Goal: Information Seeking & Learning: Understand process/instructions

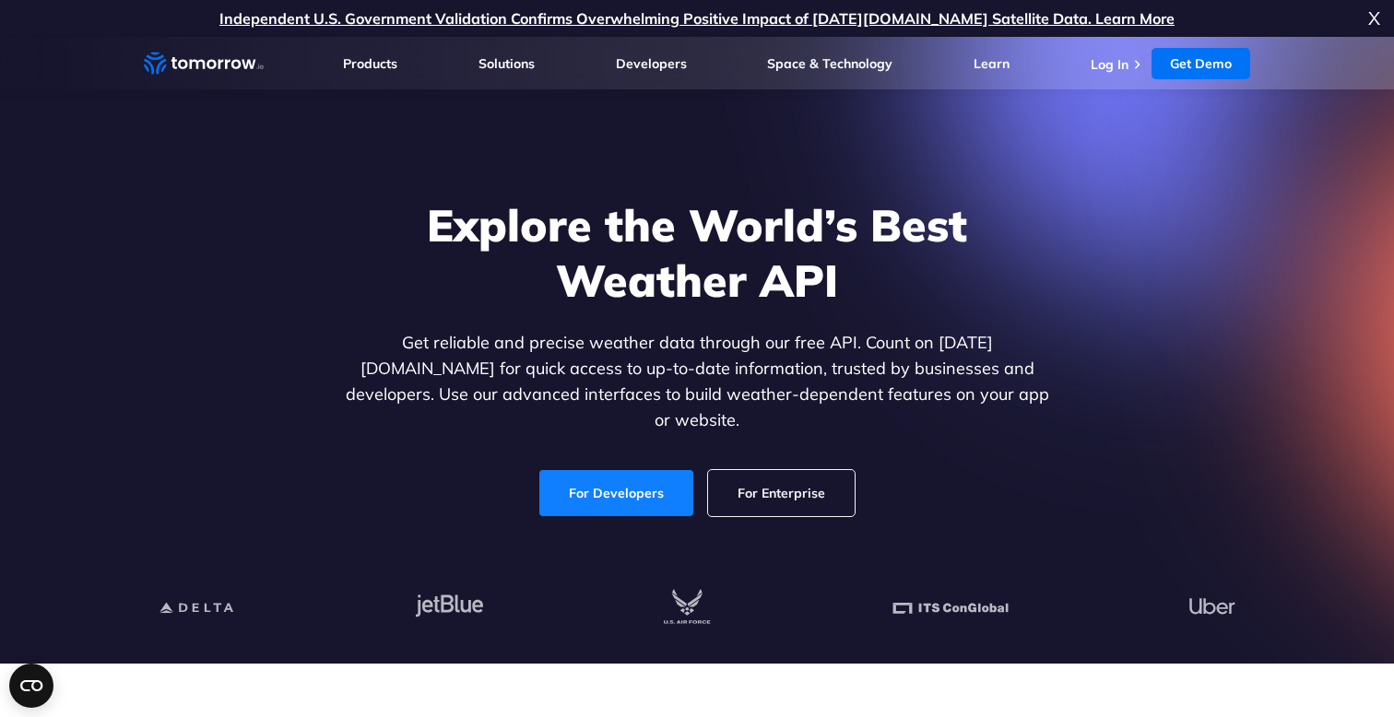
click at [610, 486] on link "For Developers" at bounding box center [616, 493] width 154 height 46
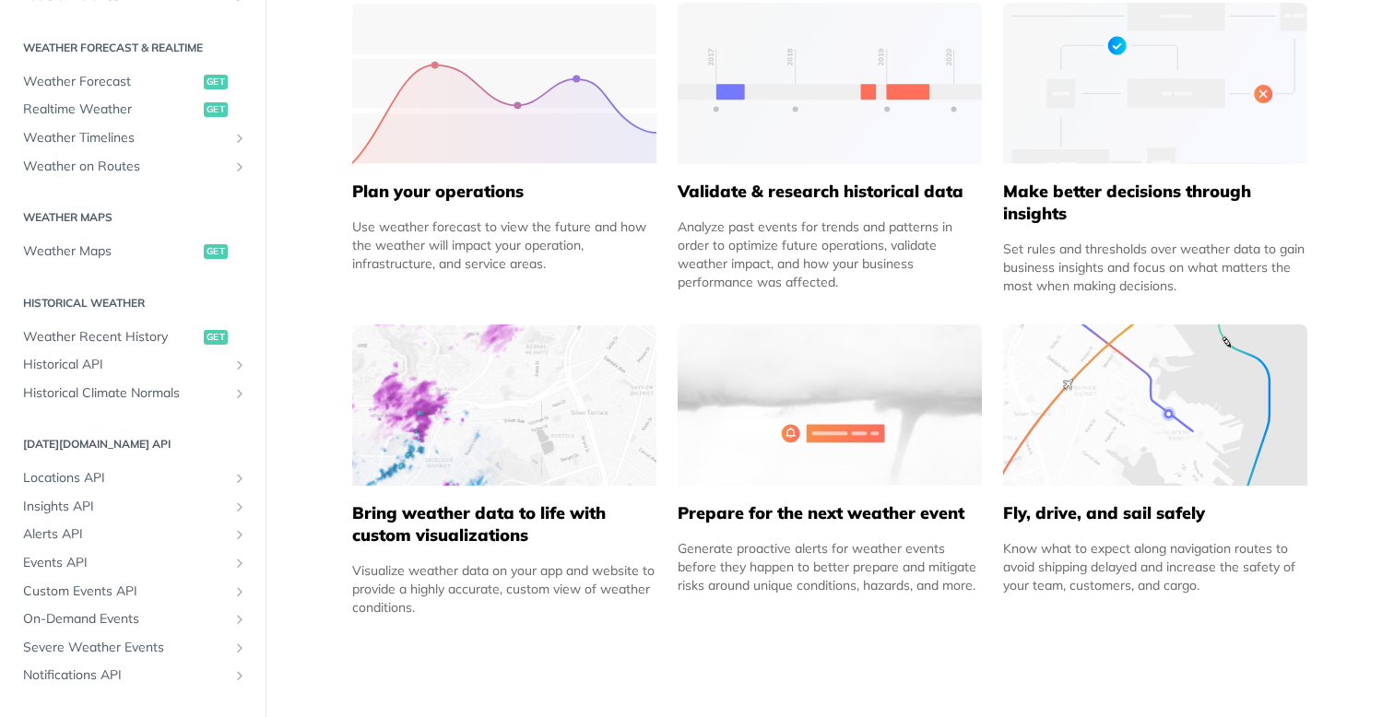
scroll to position [390, 0]
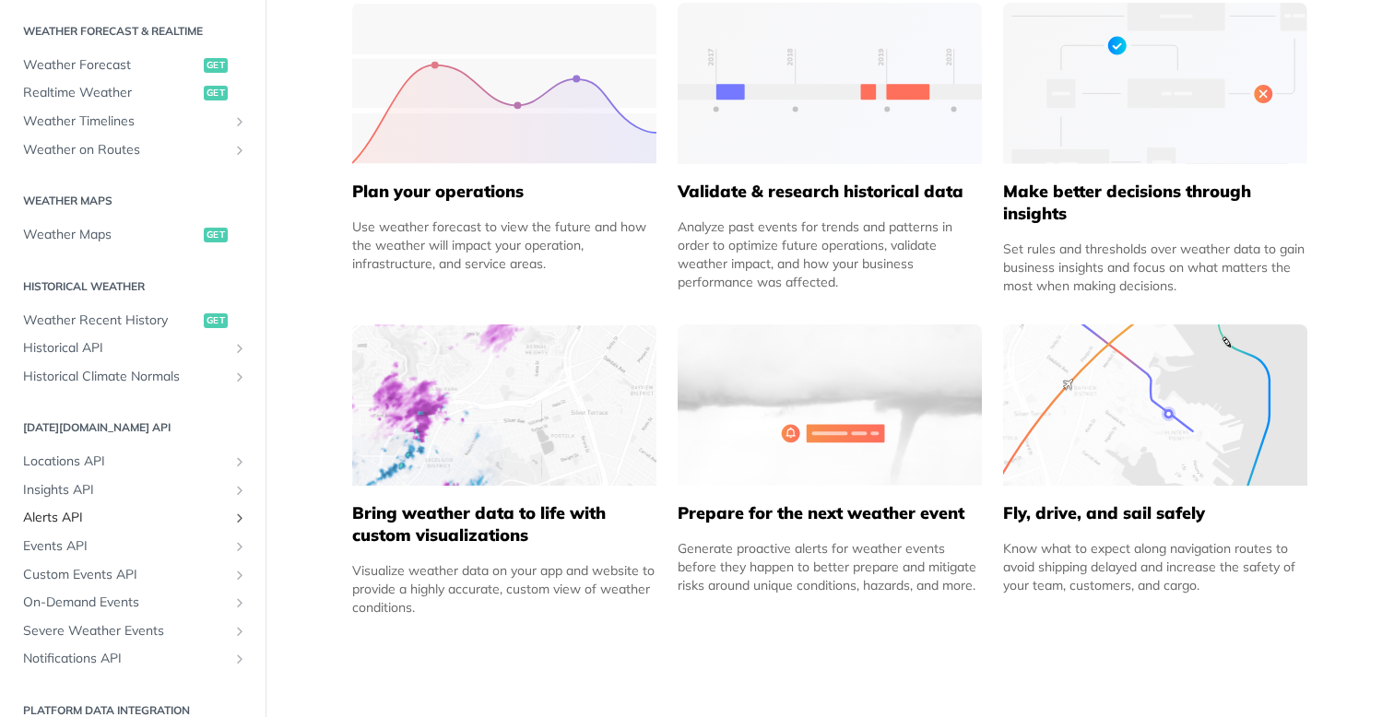
click at [51, 514] on span "Alerts API" at bounding box center [125, 518] width 205 height 18
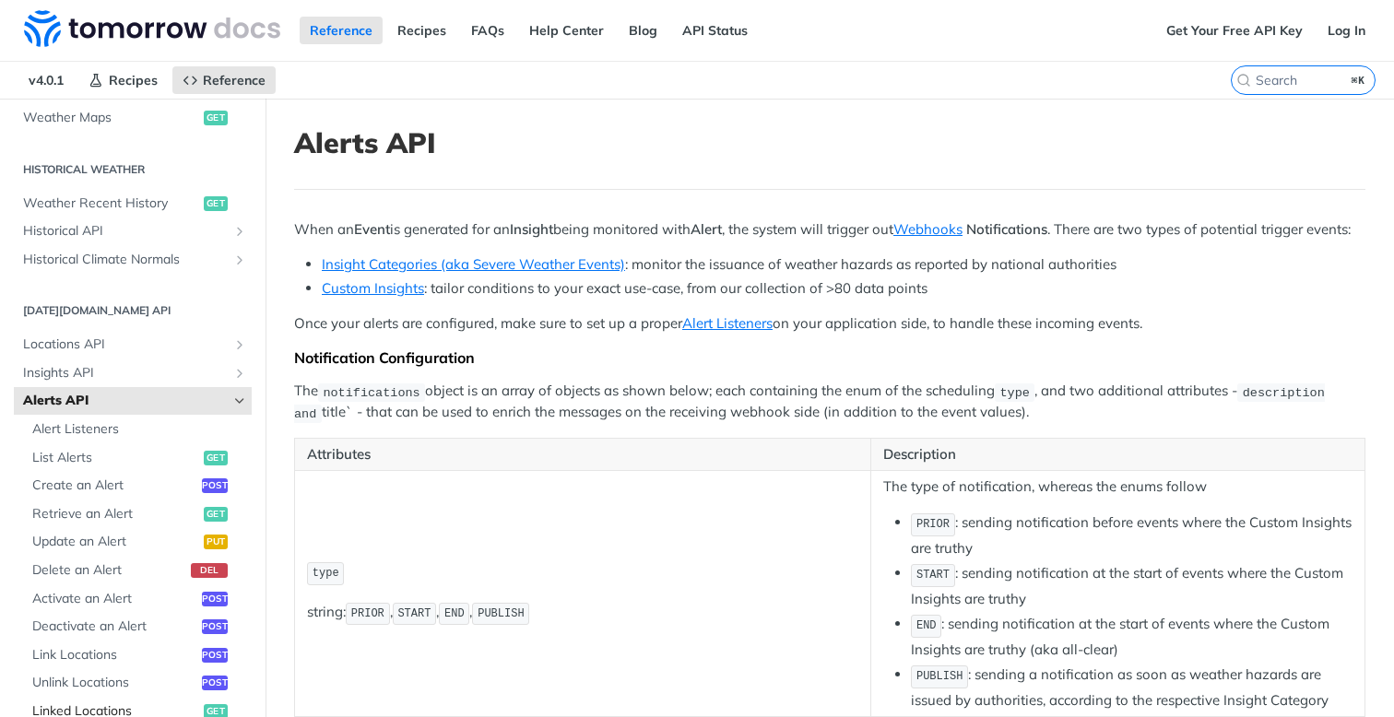
scroll to position [599, 0]
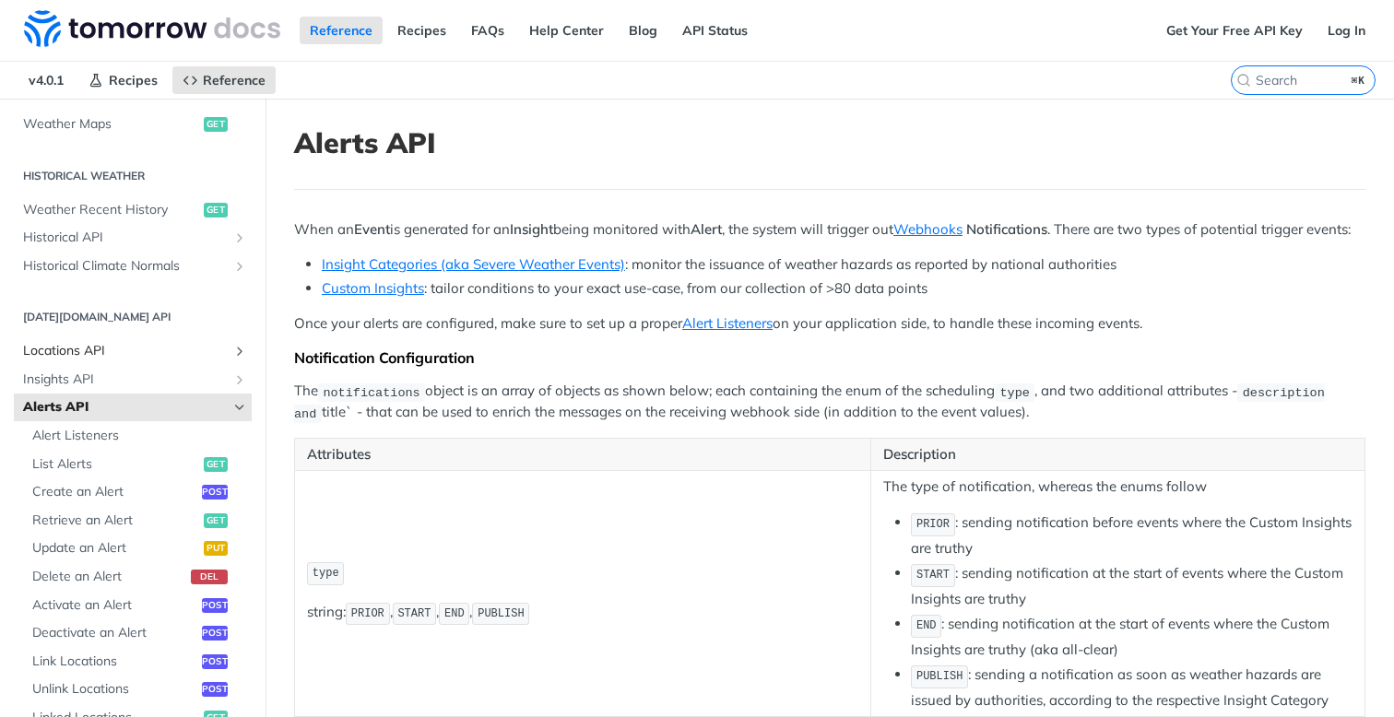
click at [126, 348] on span "Locations API" at bounding box center [125, 351] width 205 height 18
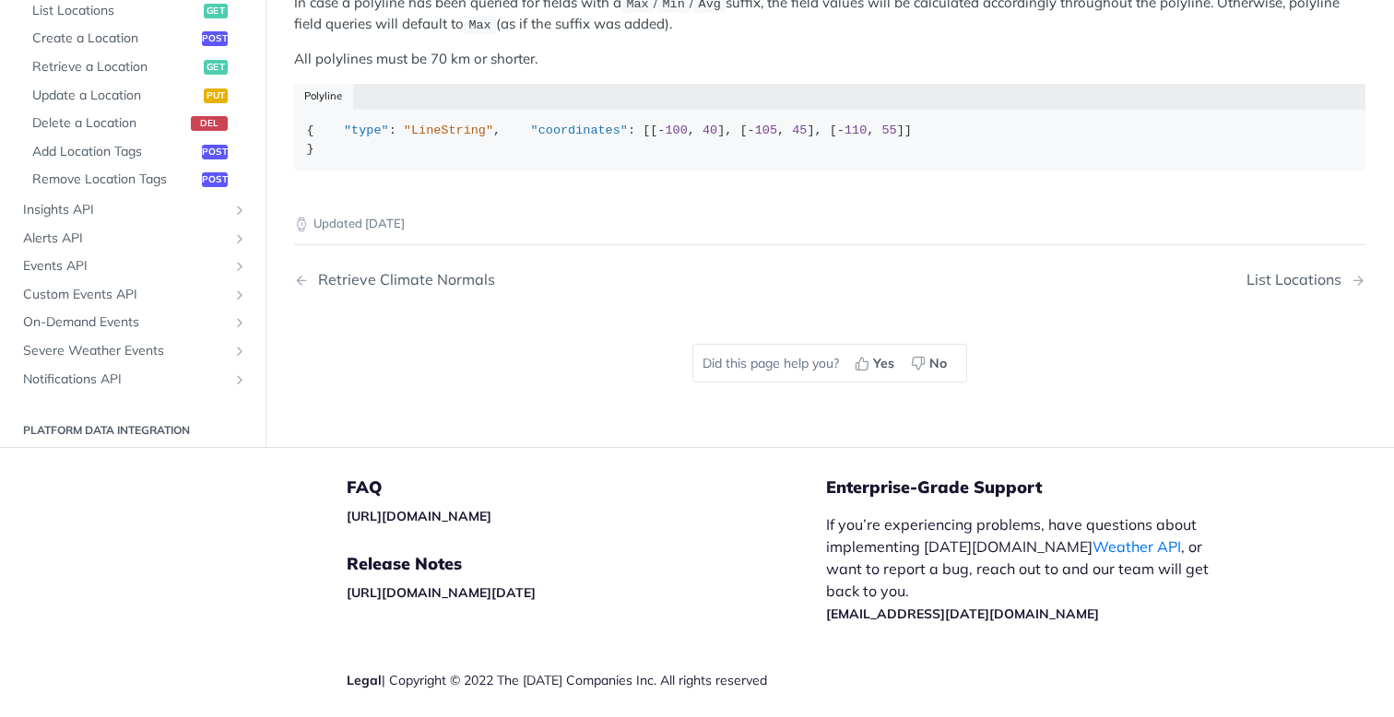
scroll to position [1001, 0]
click at [162, 219] on span "Insights API" at bounding box center [125, 209] width 205 height 18
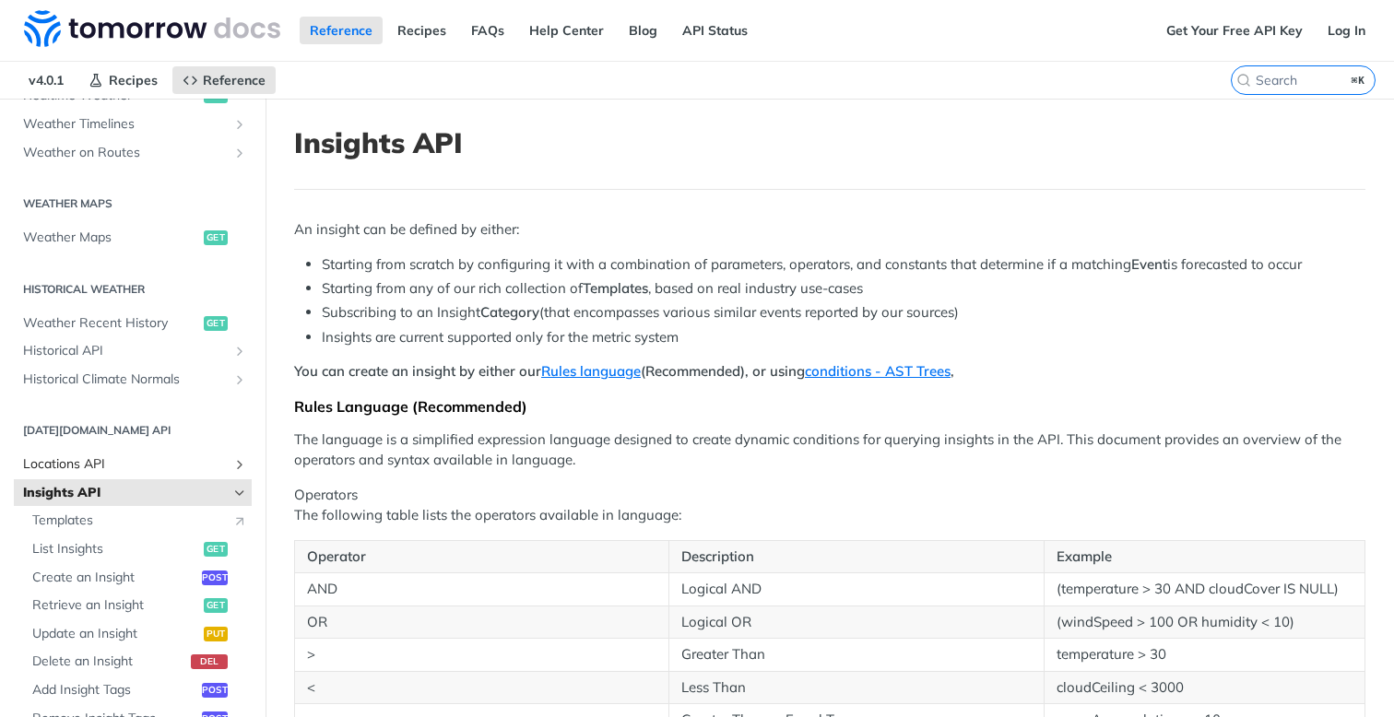
scroll to position [479, 0]
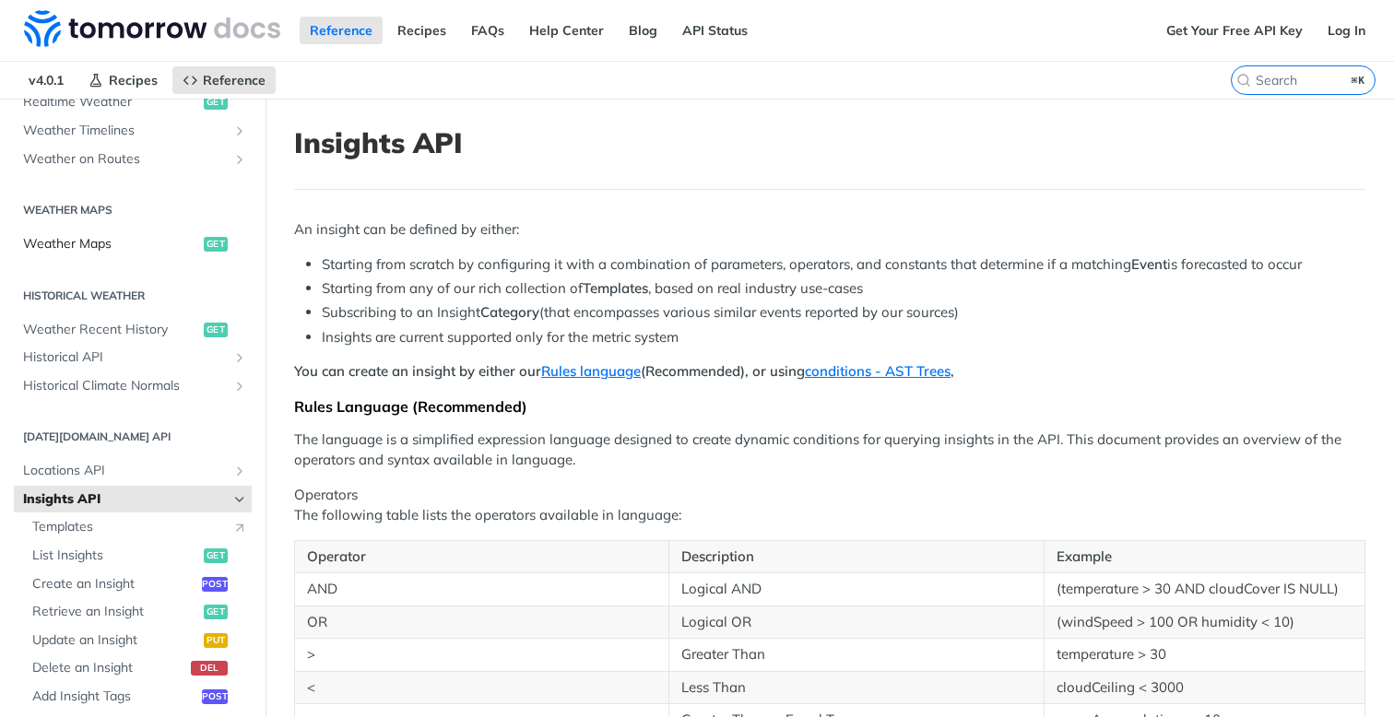
click at [101, 245] on span "Weather Maps" at bounding box center [111, 244] width 176 height 18
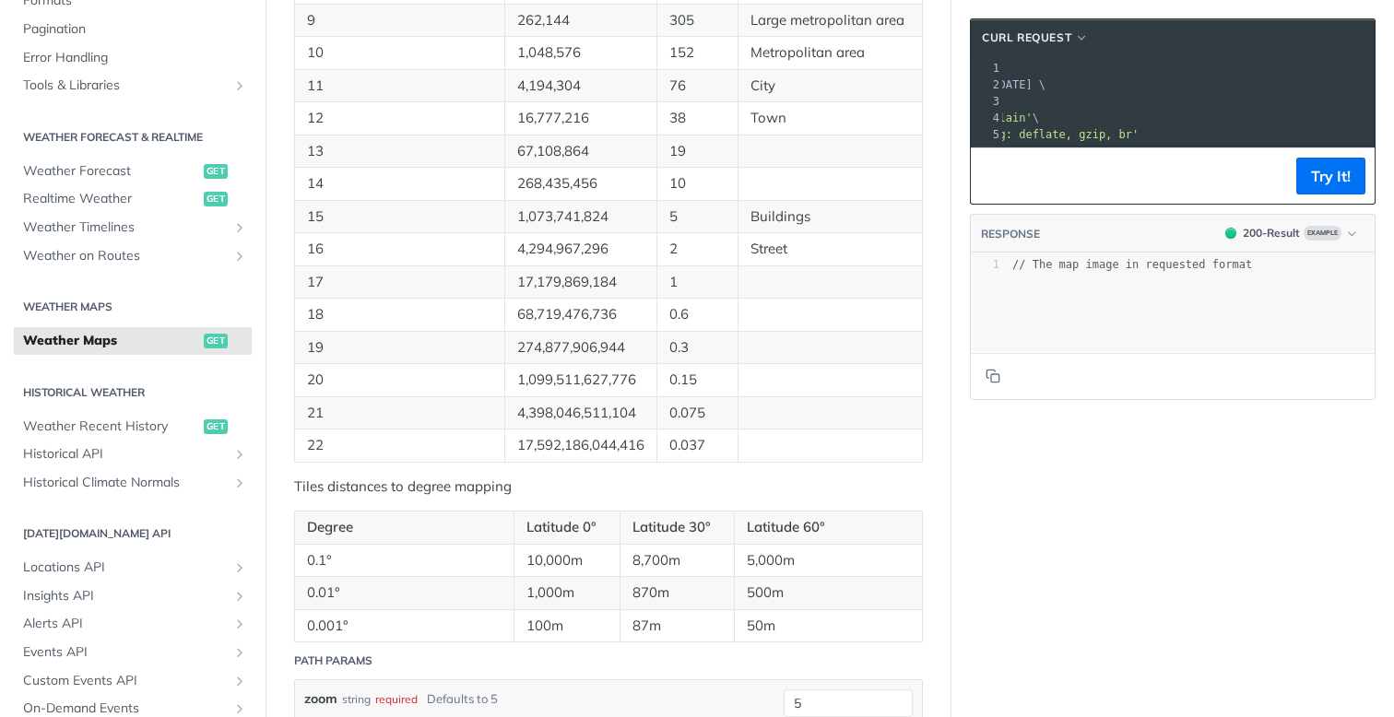
scroll to position [269, 0]
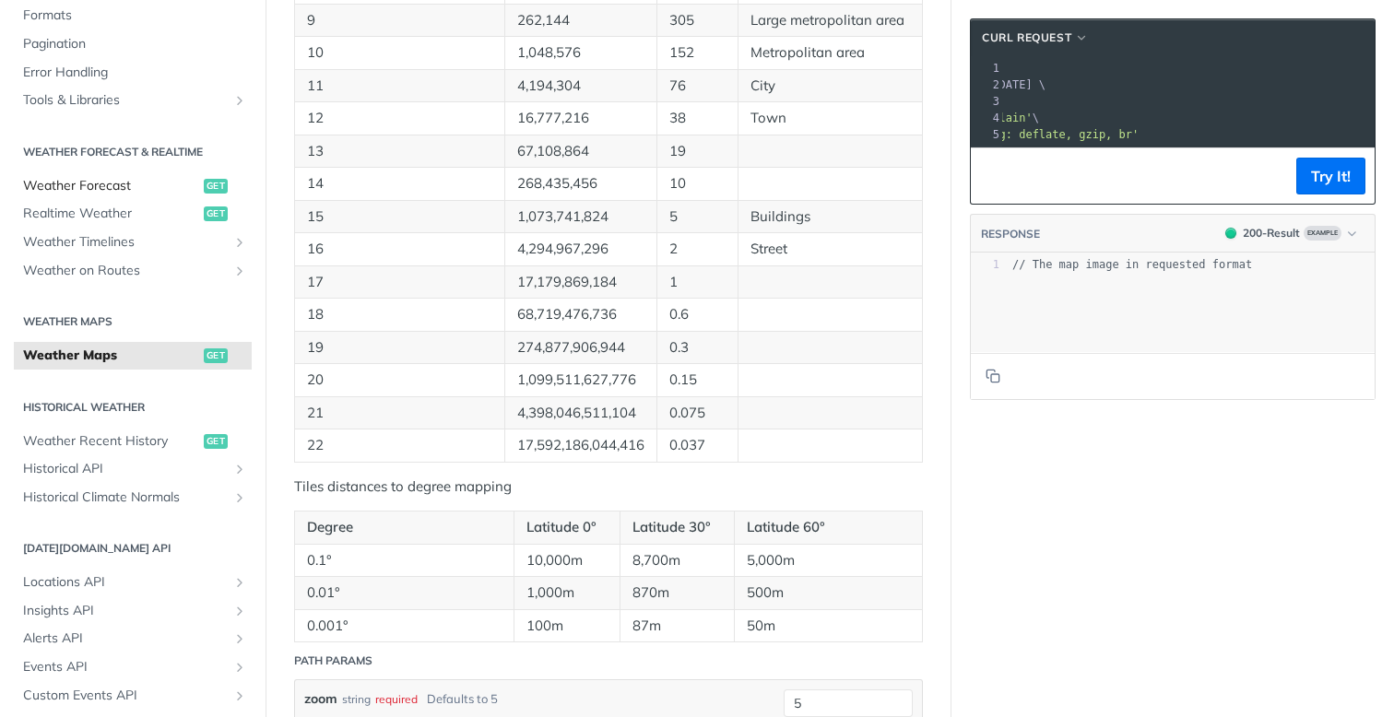
click at [117, 182] on span "Weather Forecast" at bounding box center [111, 186] width 176 height 18
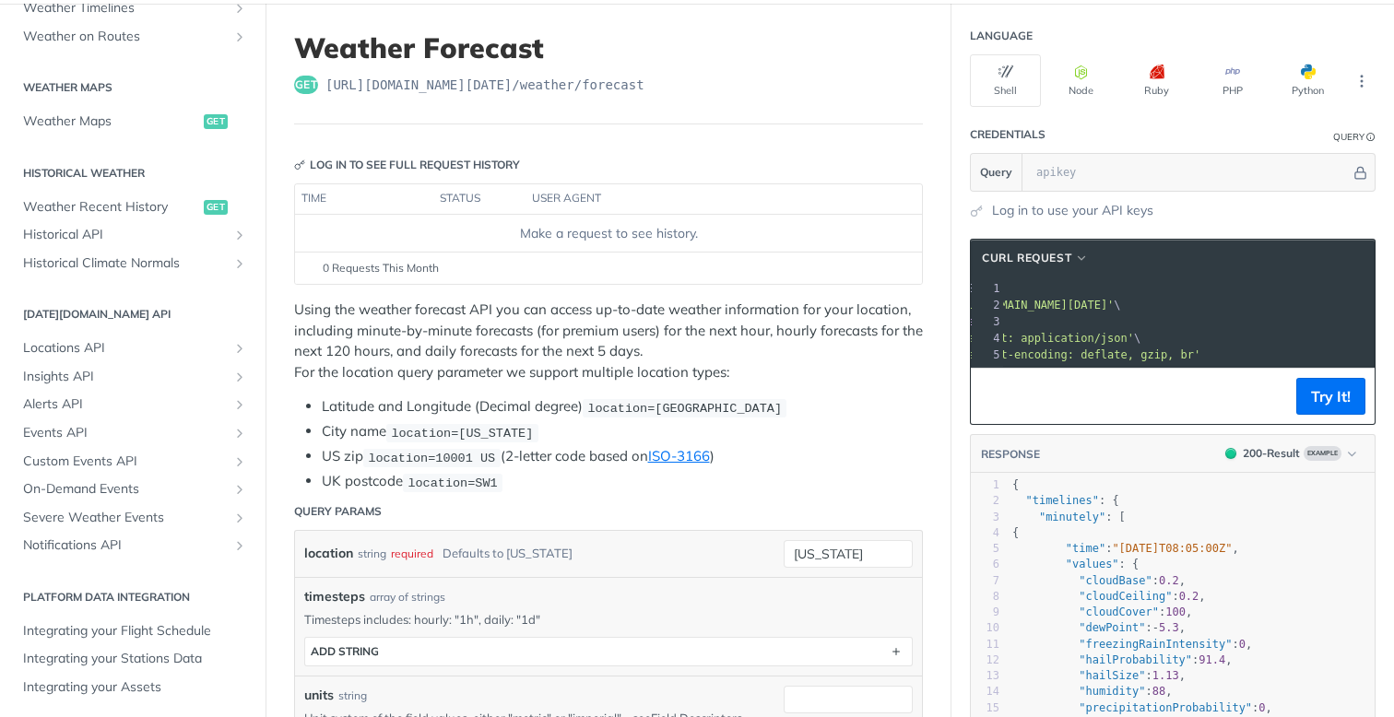
scroll to position [76, 0]
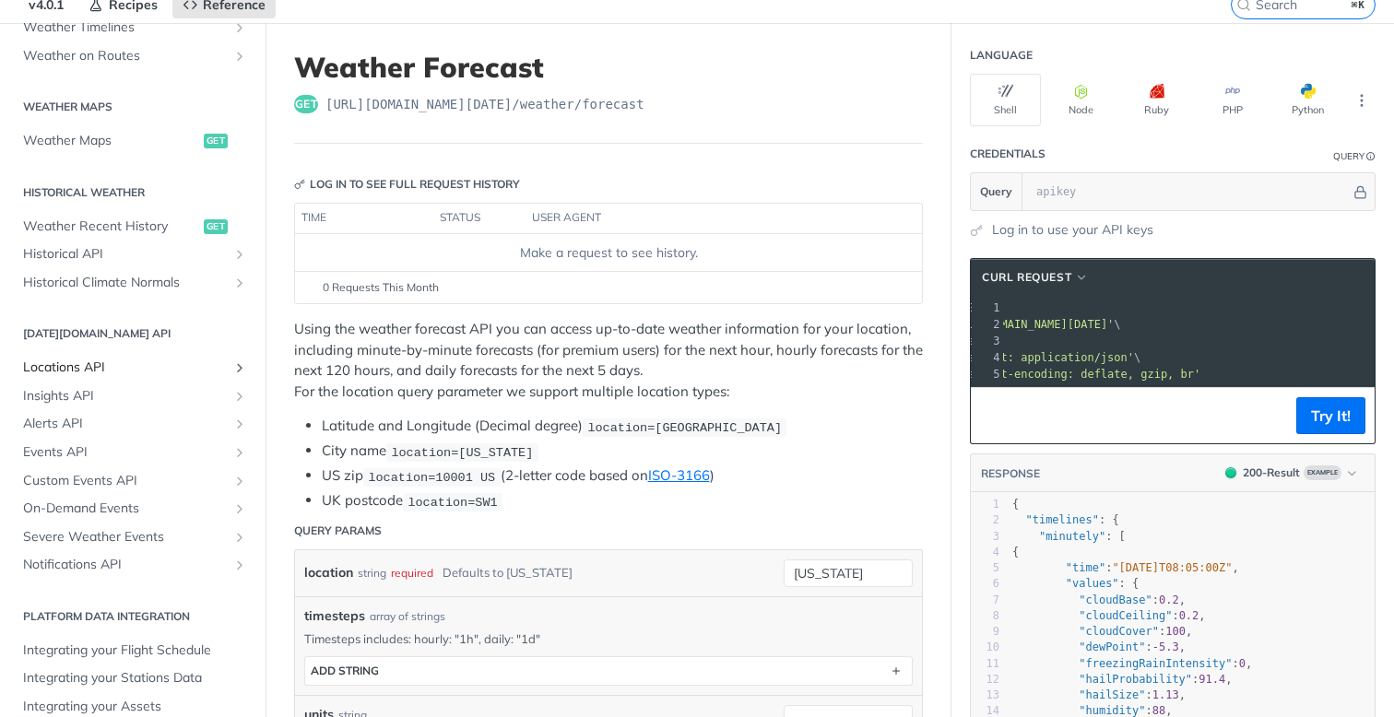
click at [76, 365] on span "Locations API" at bounding box center [125, 368] width 205 height 18
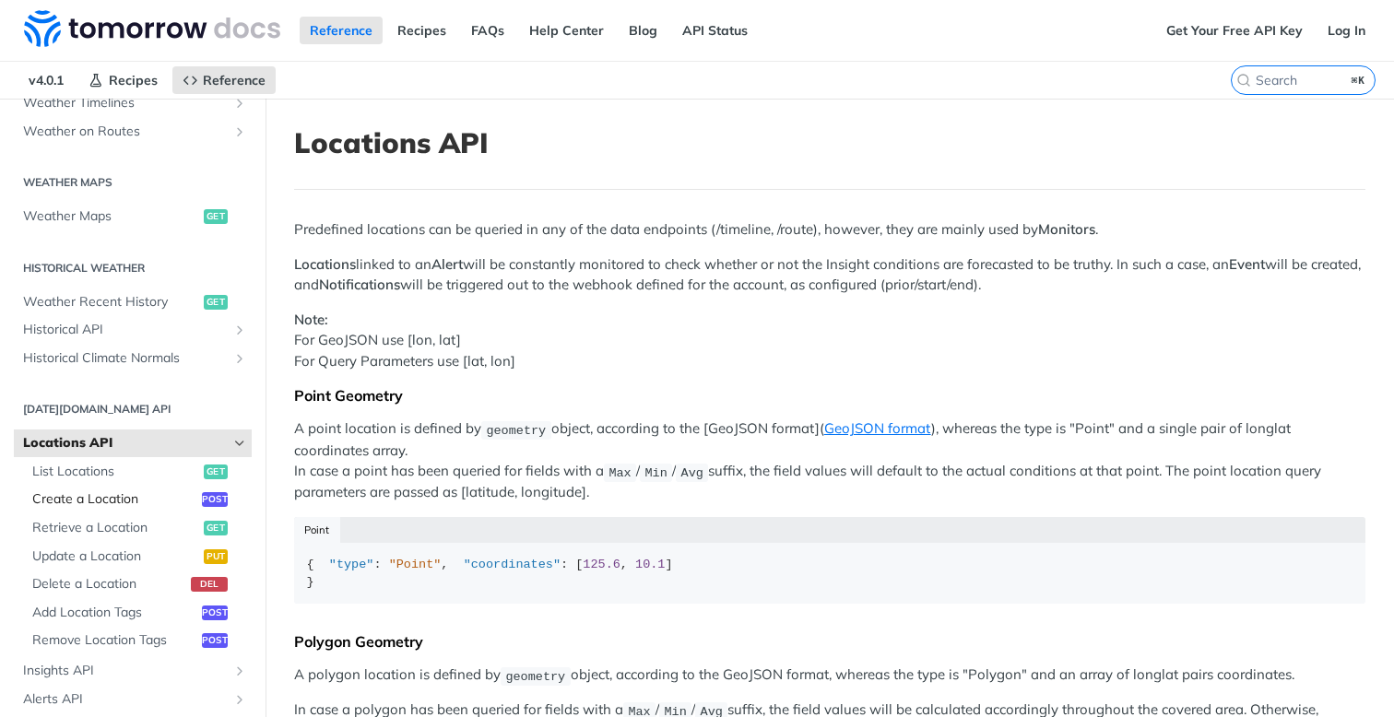
click at [107, 497] on span "Create a Location" at bounding box center [114, 500] width 165 height 18
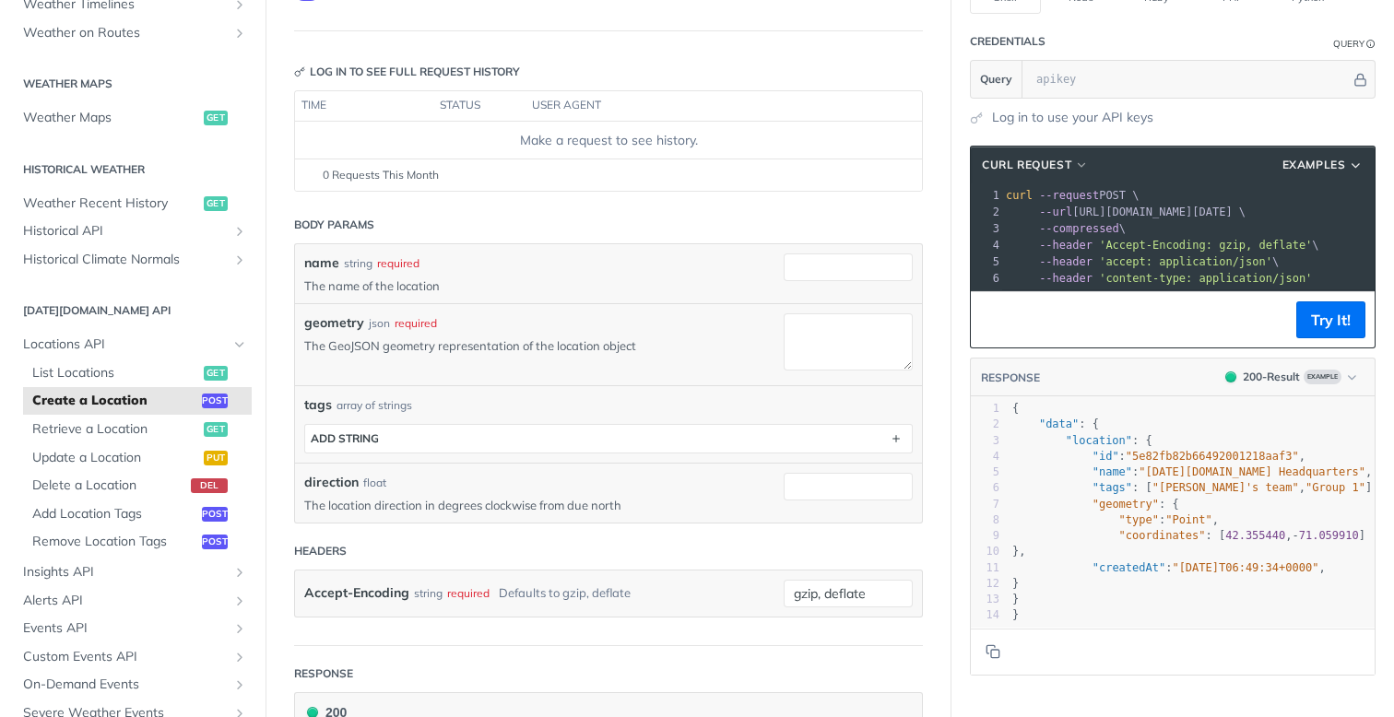
scroll to position [187, 0]
click at [1139, 252] on span "'Accept-Encoding: gzip, deflate'" at bounding box center [1205, 246] width 213 height 13
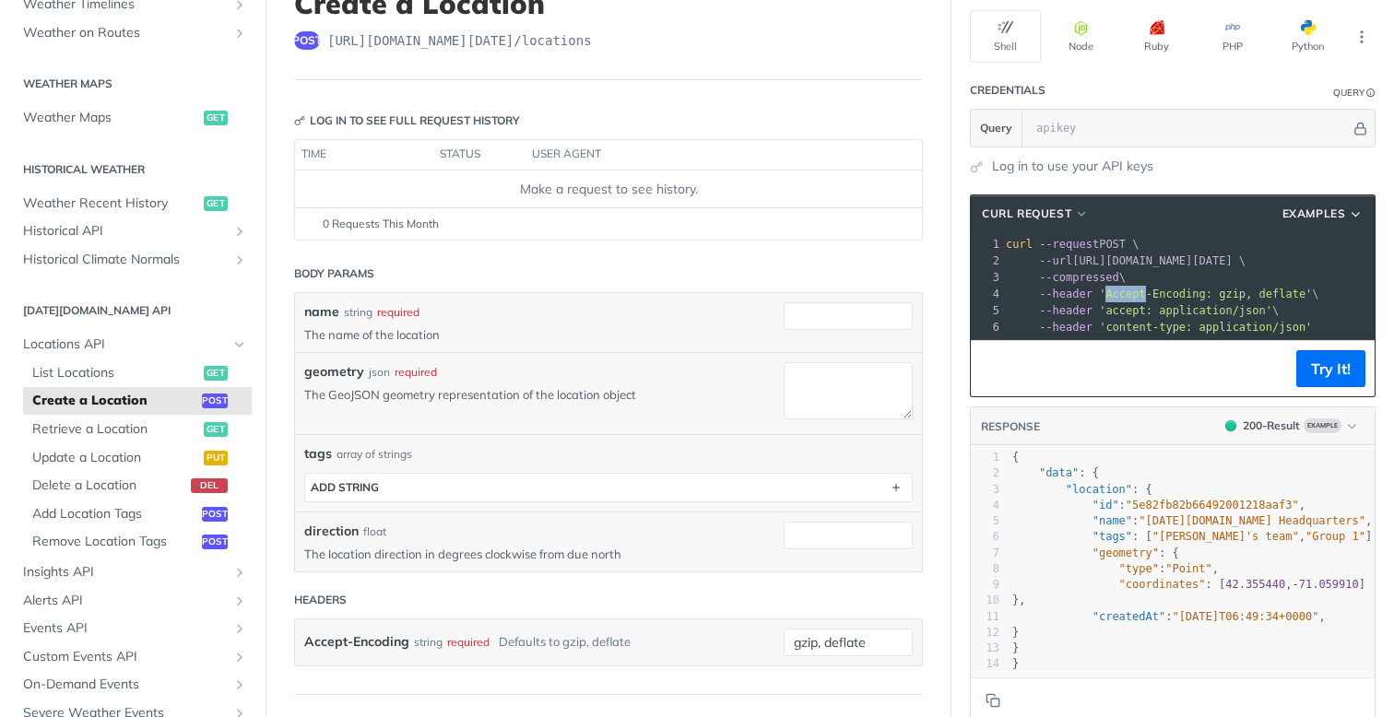
scroll to position [138, 0]
click at [1341, 213] on span "Examples" at bounding box center [1315, 215] width 64 height 17
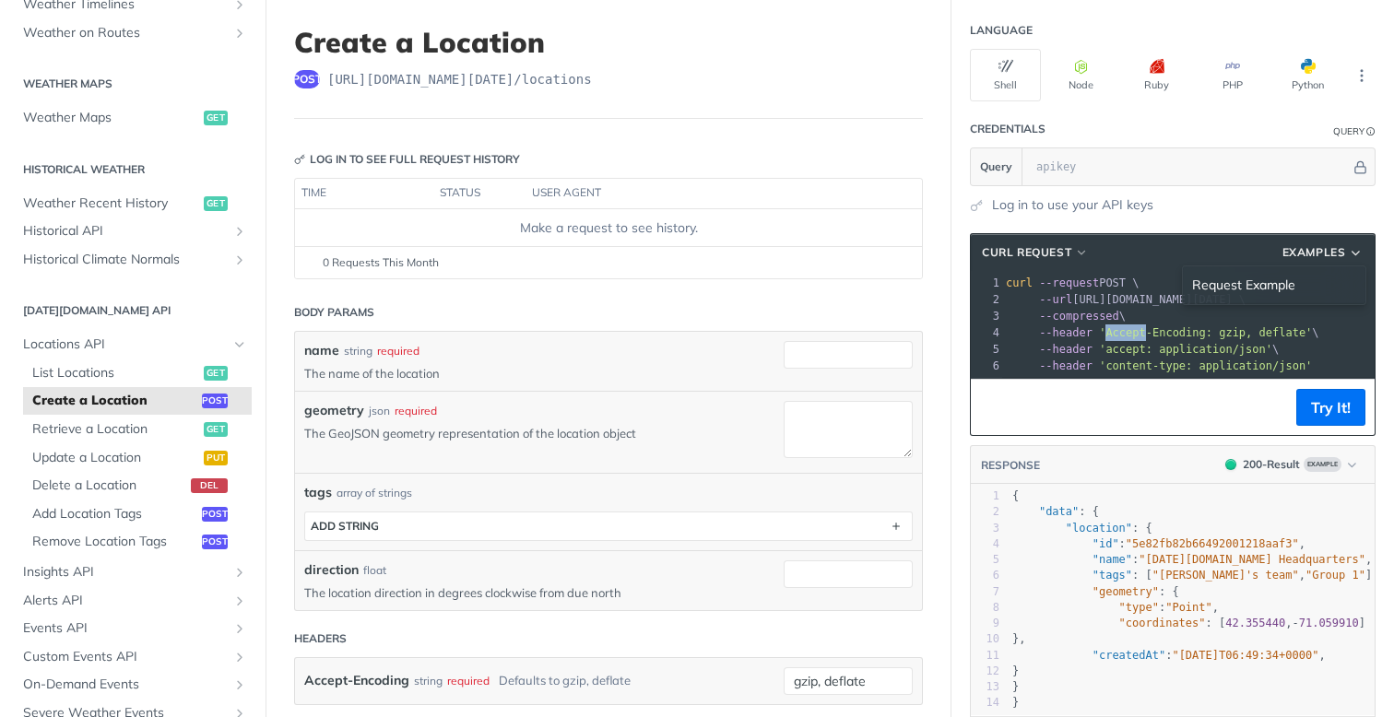
scroll to position [96, 0]
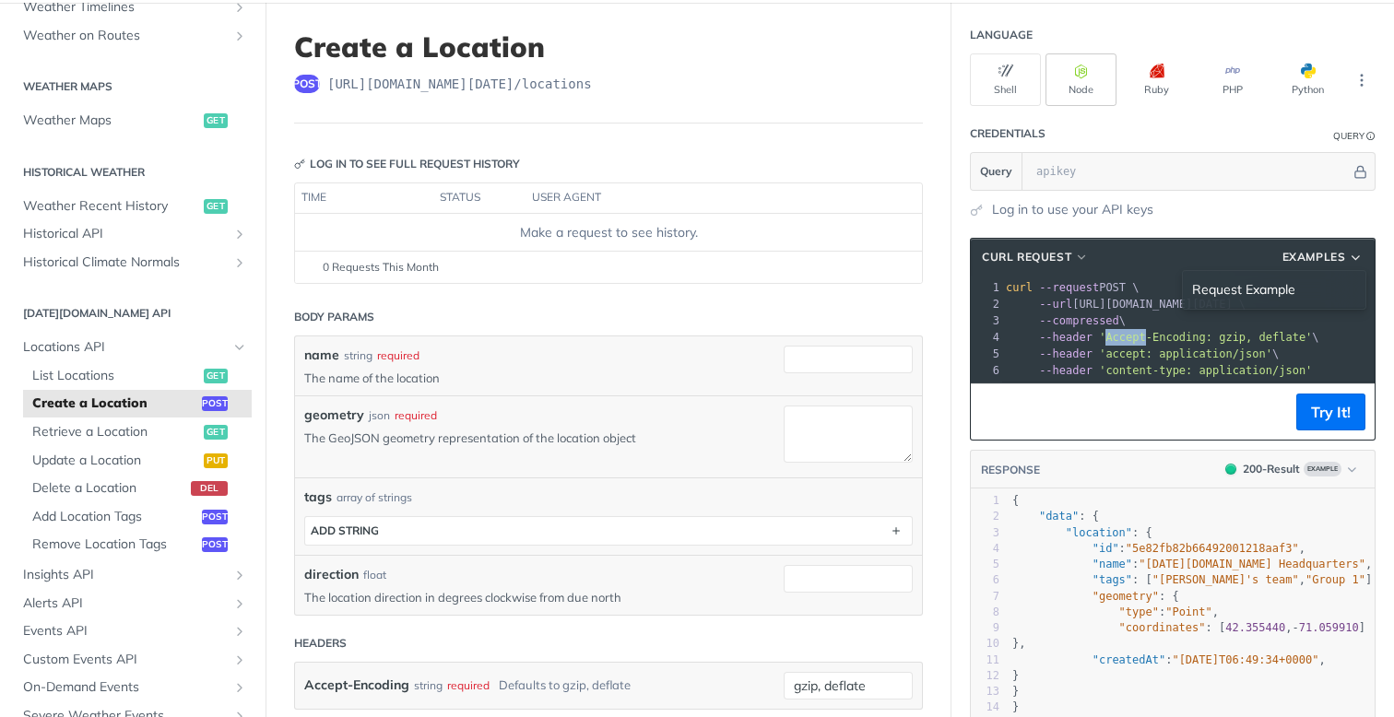
click at [1080, 73] on icon "button" at bounding box center [1081, 71] width 15 height 15
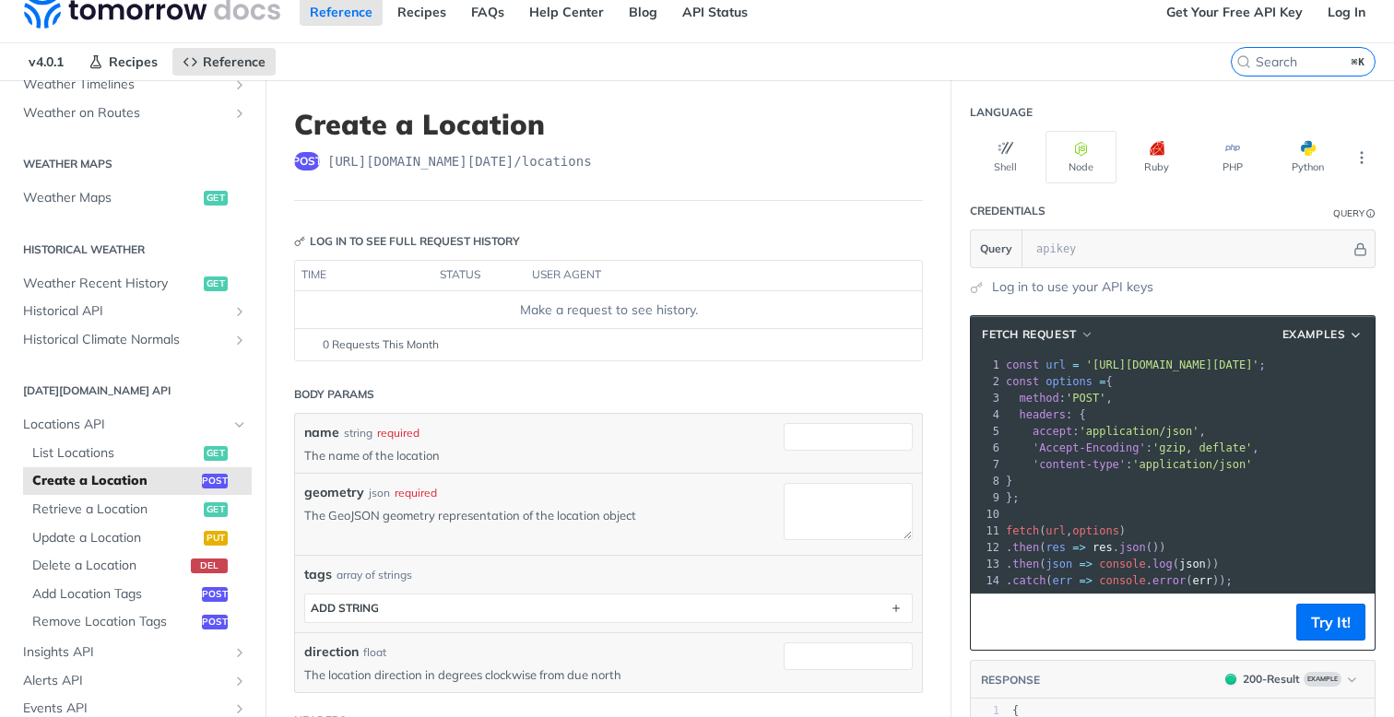
scroll to position [17, 0]
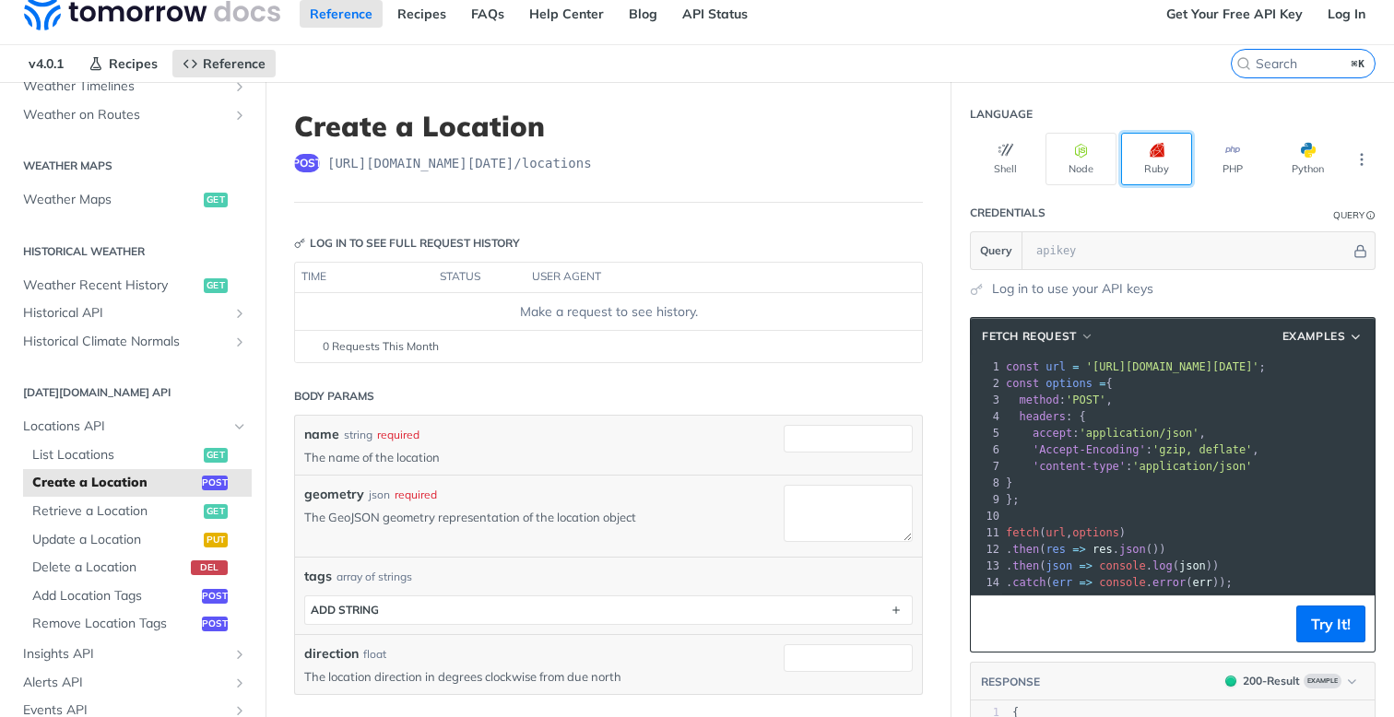
click at [1162, 154] on icon "button" at bounding box center [1157, 150] width 15 height 15
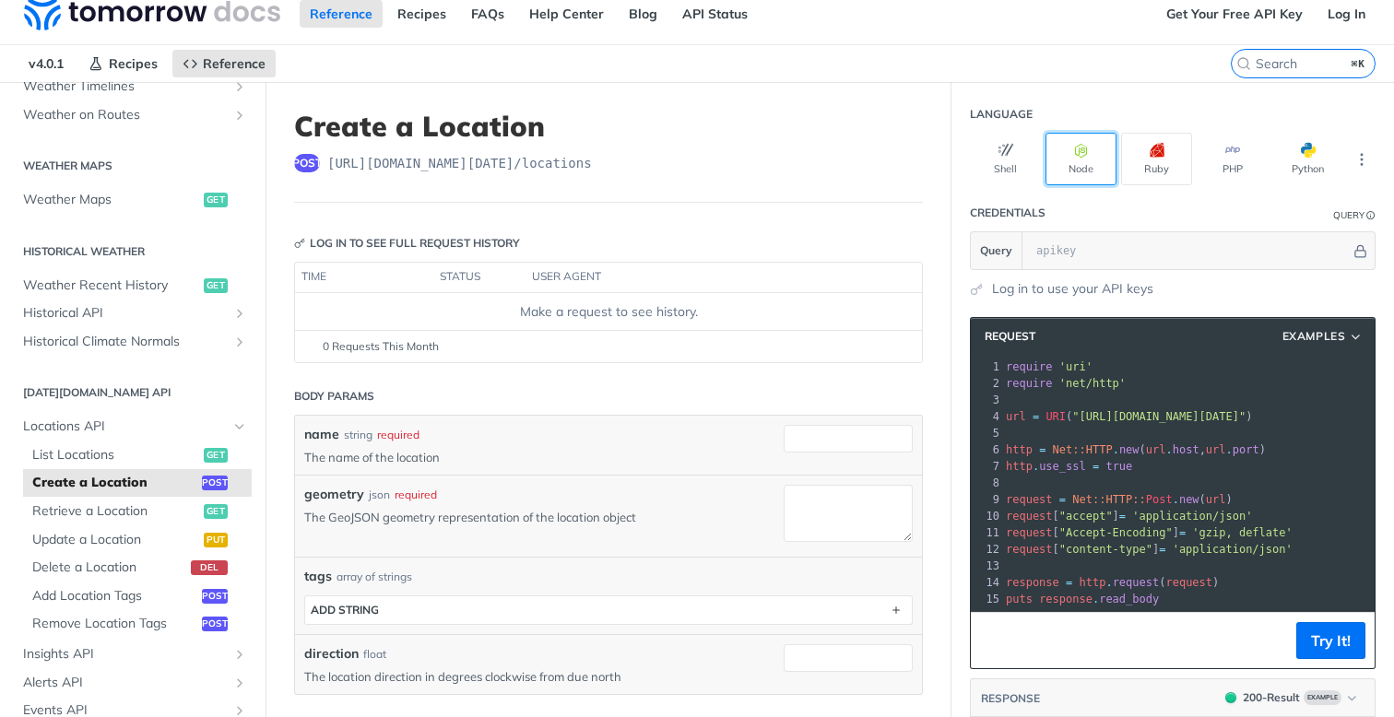
click at [1083, 156] on icon "button" at bounding box center [1081, 150] width 15 height 15
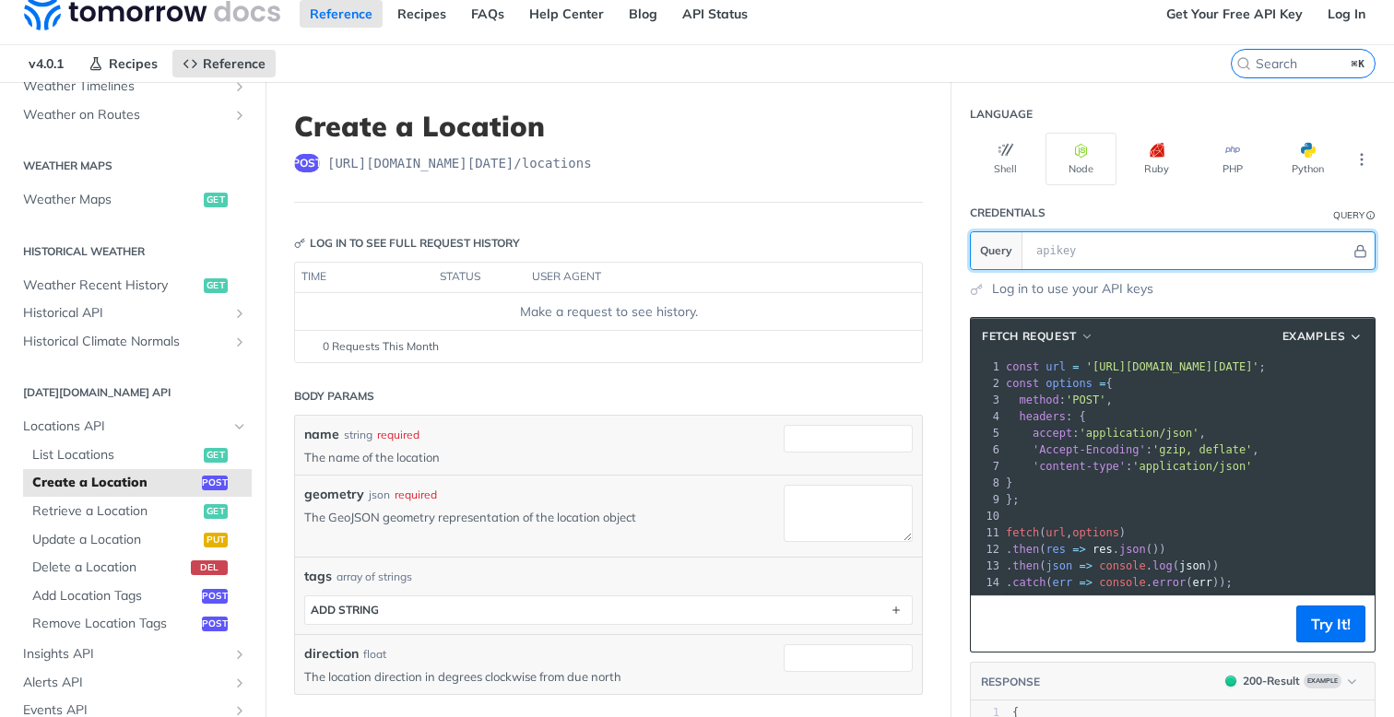
click at [1084, 254] on input "text" at bounding box center [1189, 250] width 324 height 37
paste input "71.0573512"
type input "71.0573512"
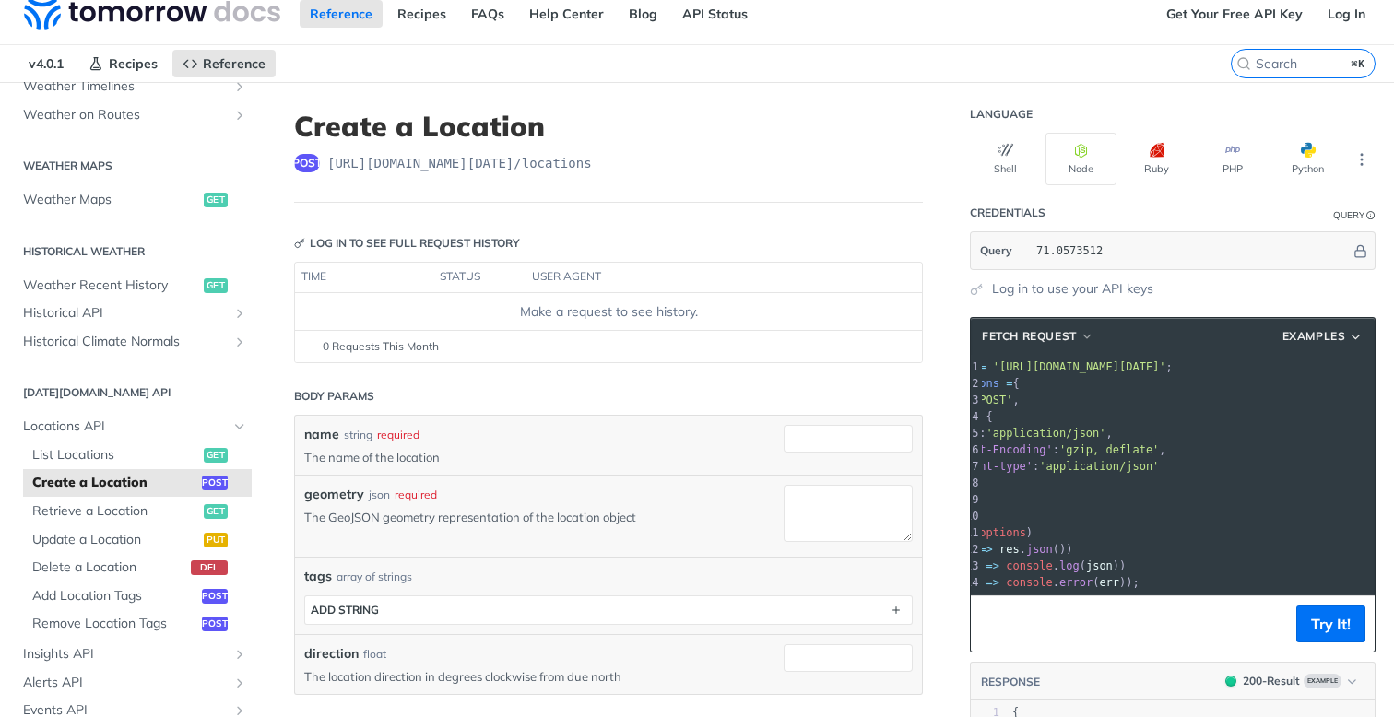
scroll to position [0, 0]
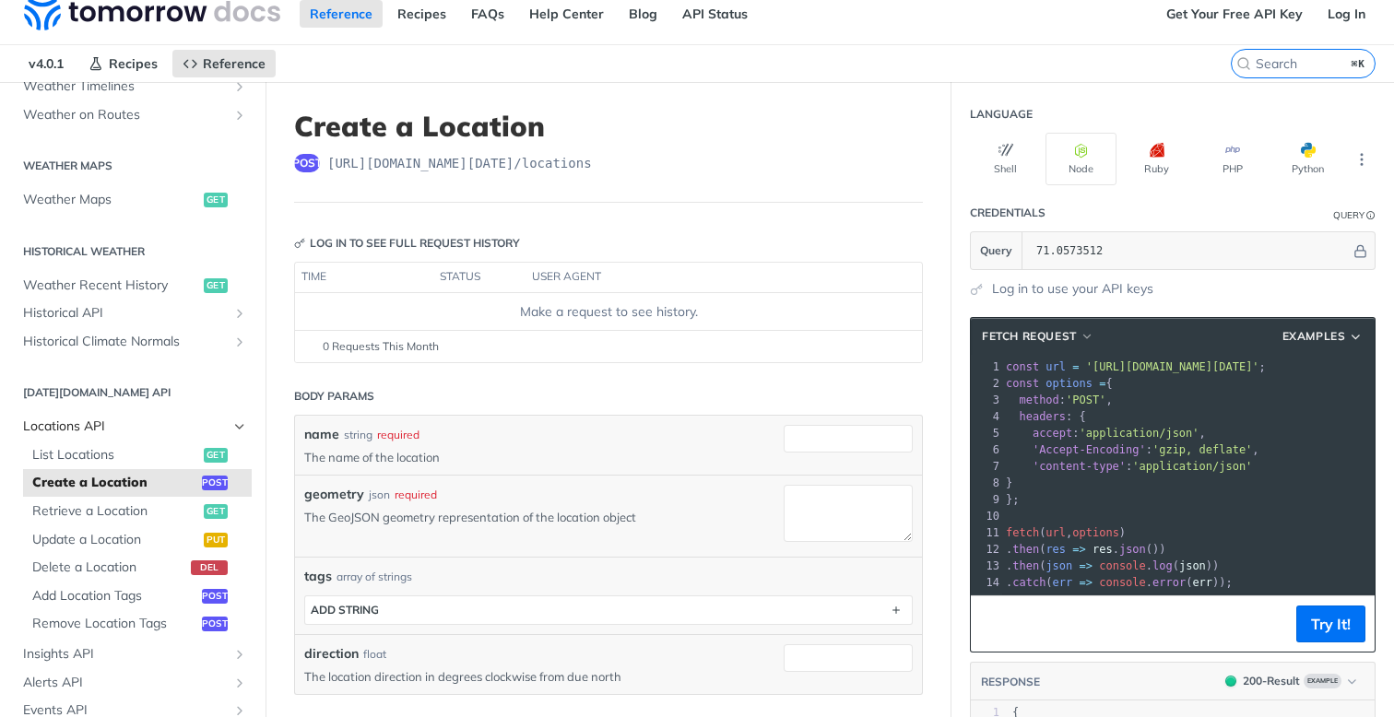
click at [87, 425] on span "Locations API" at bounding box center [125, 427] width 205 height 18
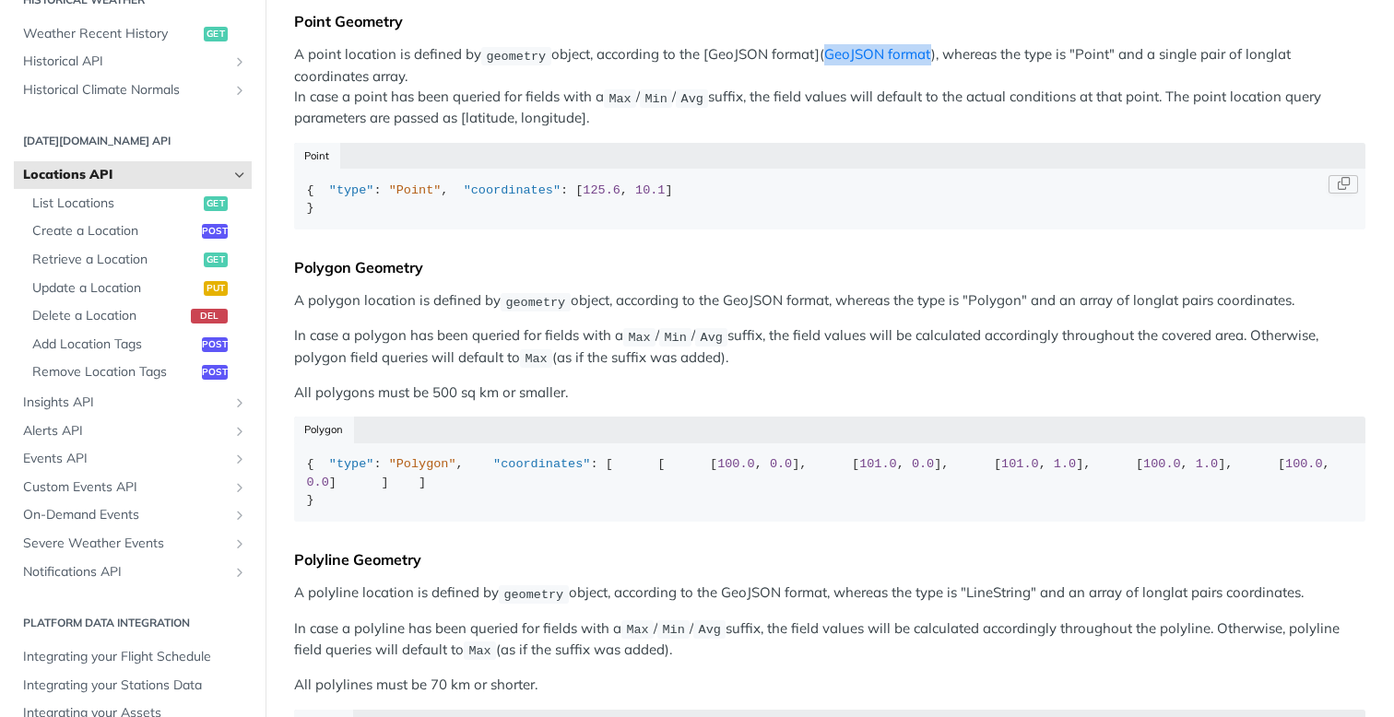
scroll to position [376, 0]
click at [112, 228] on span "Create a Location" at bounding box center [114, 231] width 165 height 18
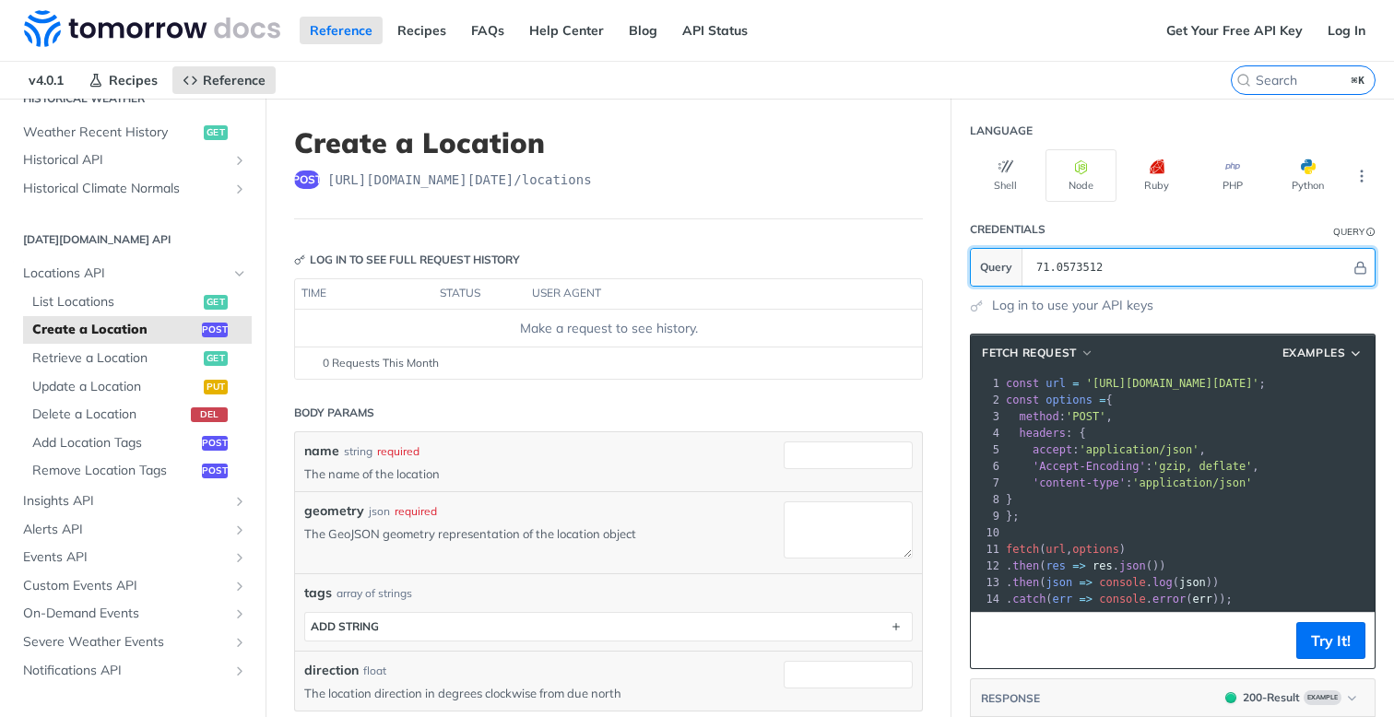
click at [1072, 264] on input "71.0573512" at bounding box center [1189, 267] width 324 height 37
type input "key"
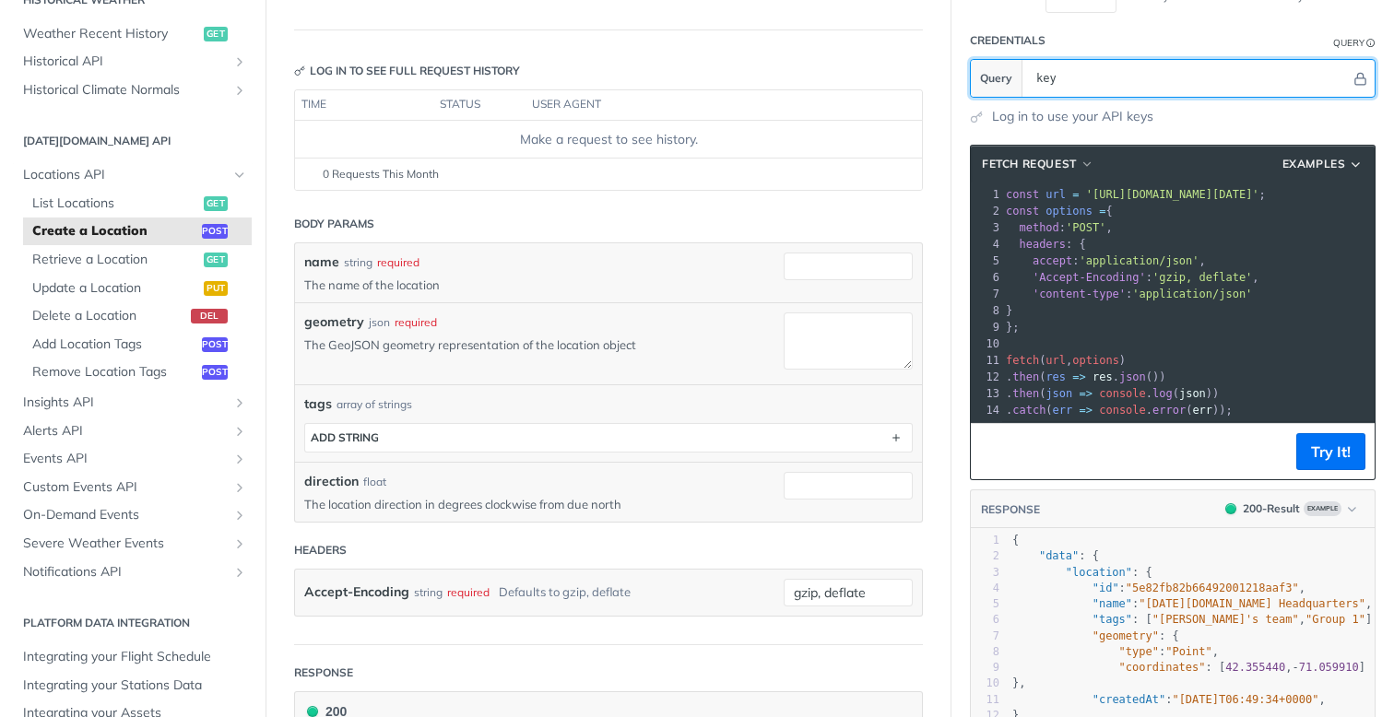
scroll to position [201, 0]
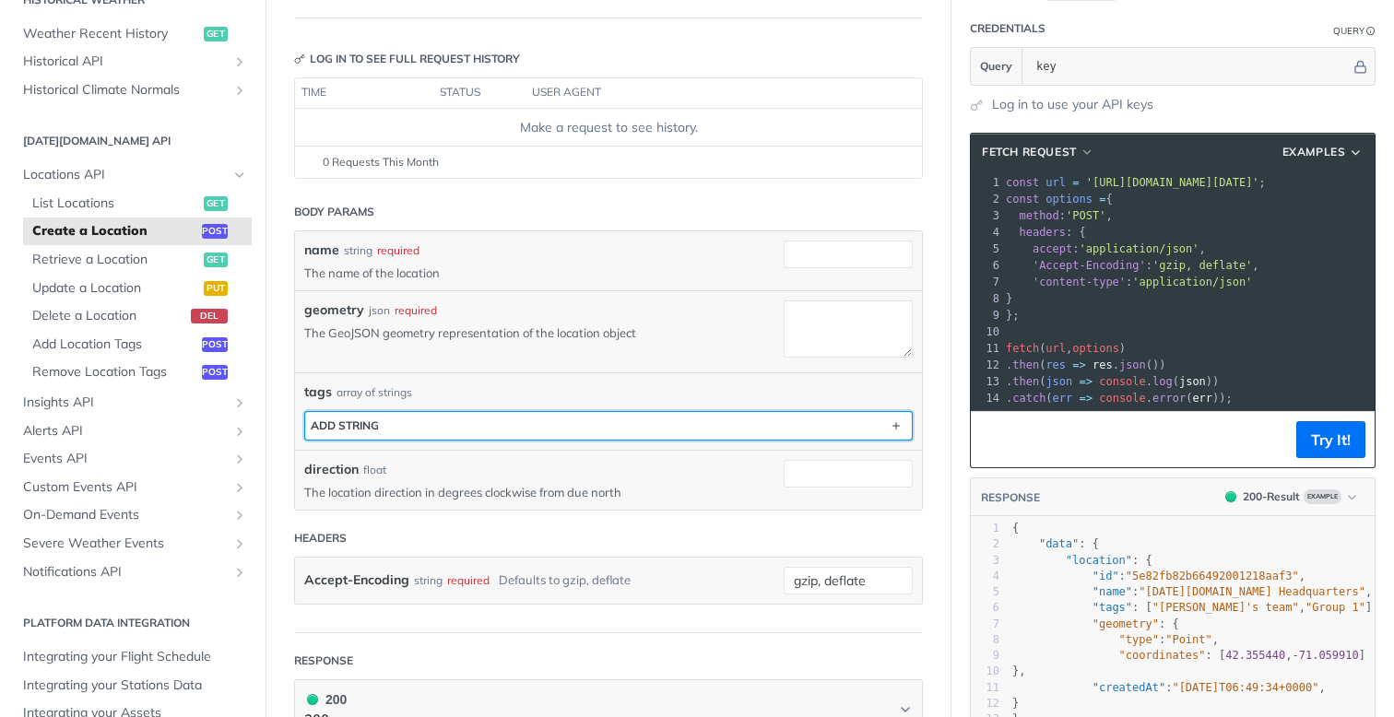
click at [439, 427] on button "ADD string" at bounding box center [608, 426] width 607 height 28
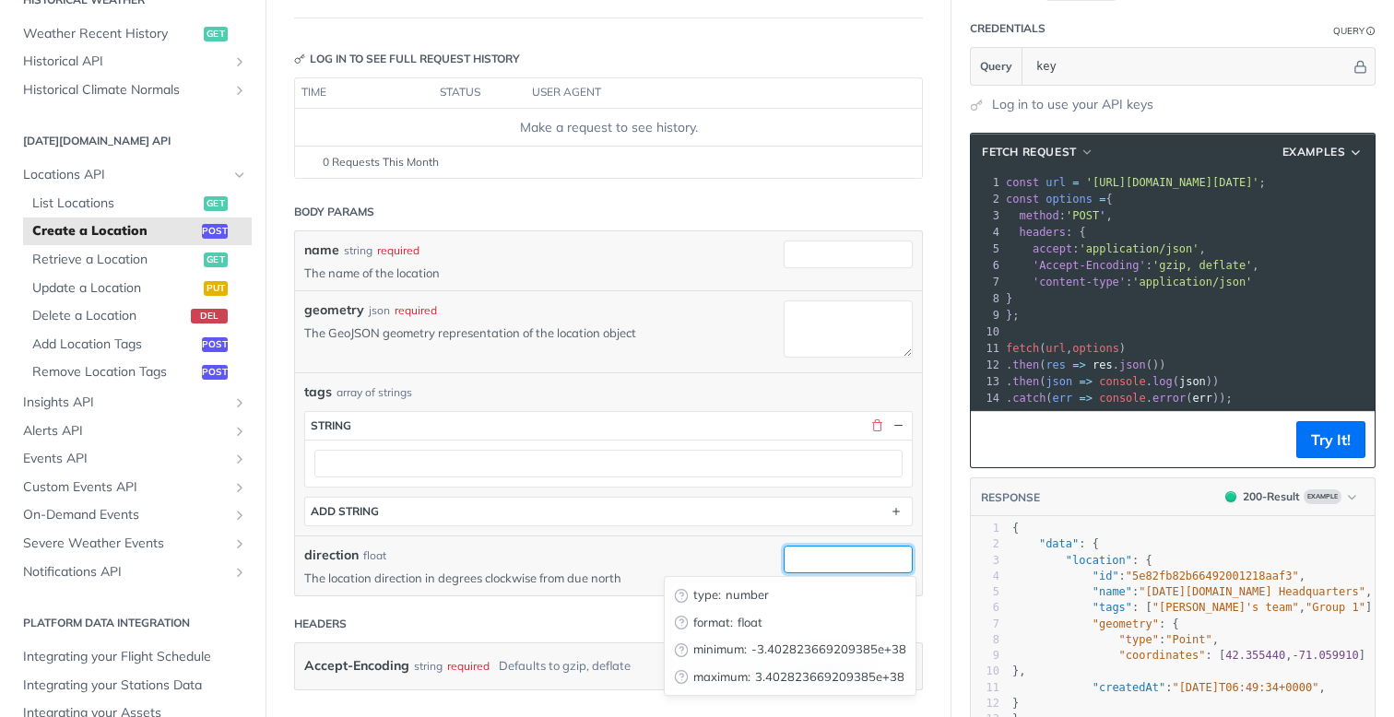
click at [811, 560] on input "direction" at bounding box center [848, 560] width 129 height 28
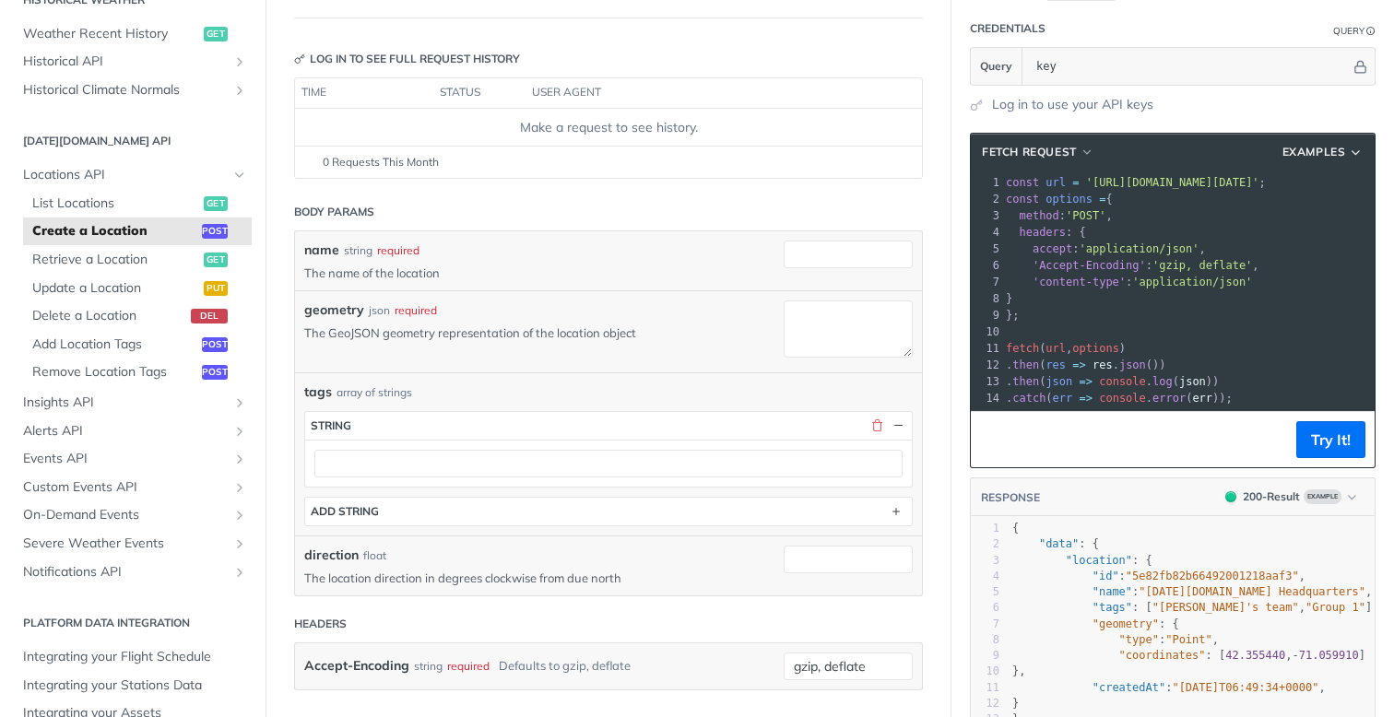
click at [696, 546] on div "direction float" at bounding box center [530, 555] width 452 height 19
click at [84, 394] on span "Insights API" at bounding box center [125, 403] width 205 height 18
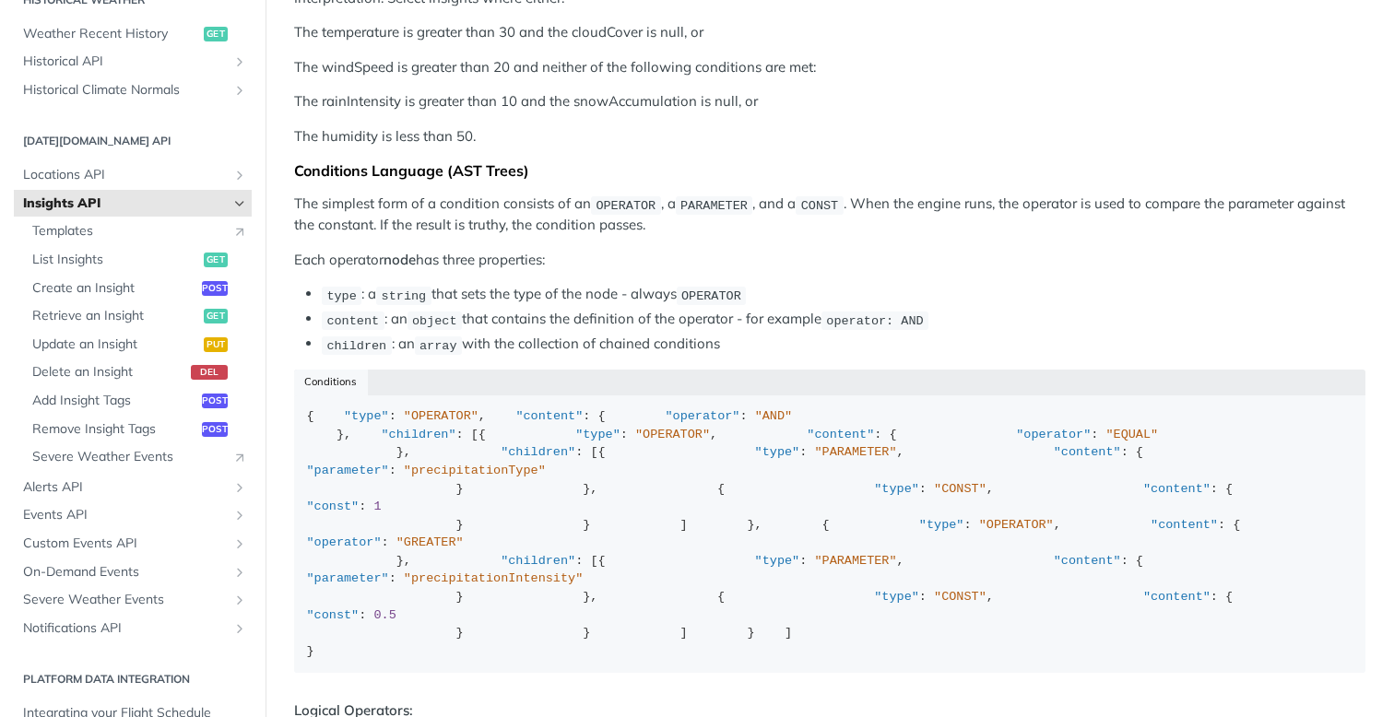
scroll to position [1859, 0]
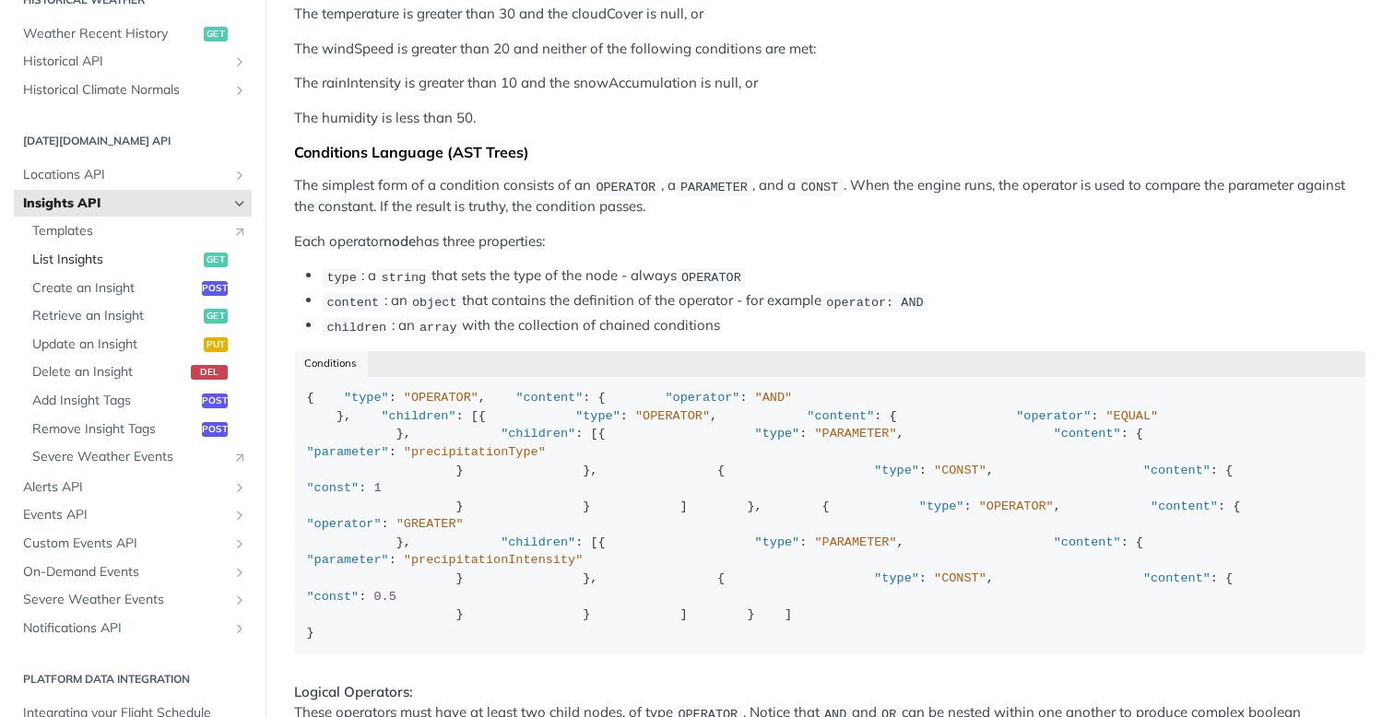
click at [114, 257] on span "List Insights" at bounding box center [115, 260] width 167 height 18
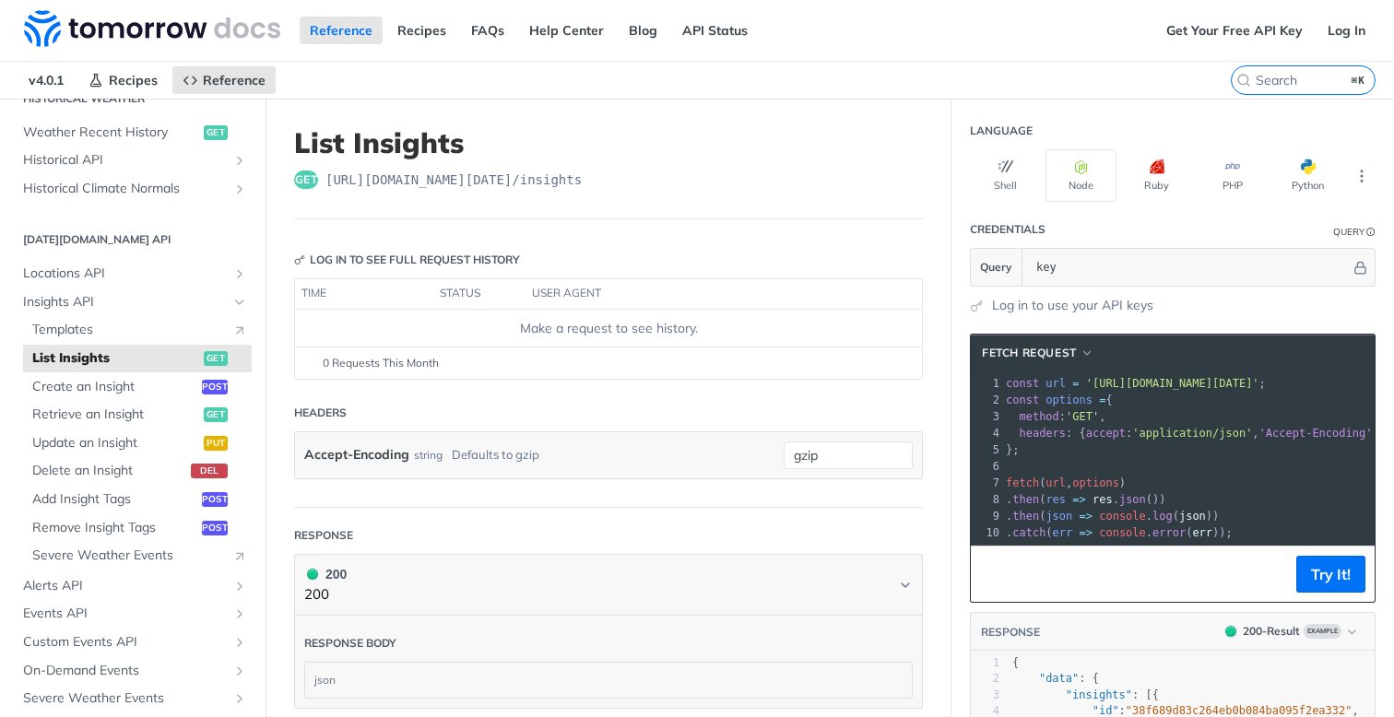
click at [571, 181] on span "https://api.tomorrow.io/v4 /insights" at bounding box center [453, 180] width 256 height 18
copy span "insights"
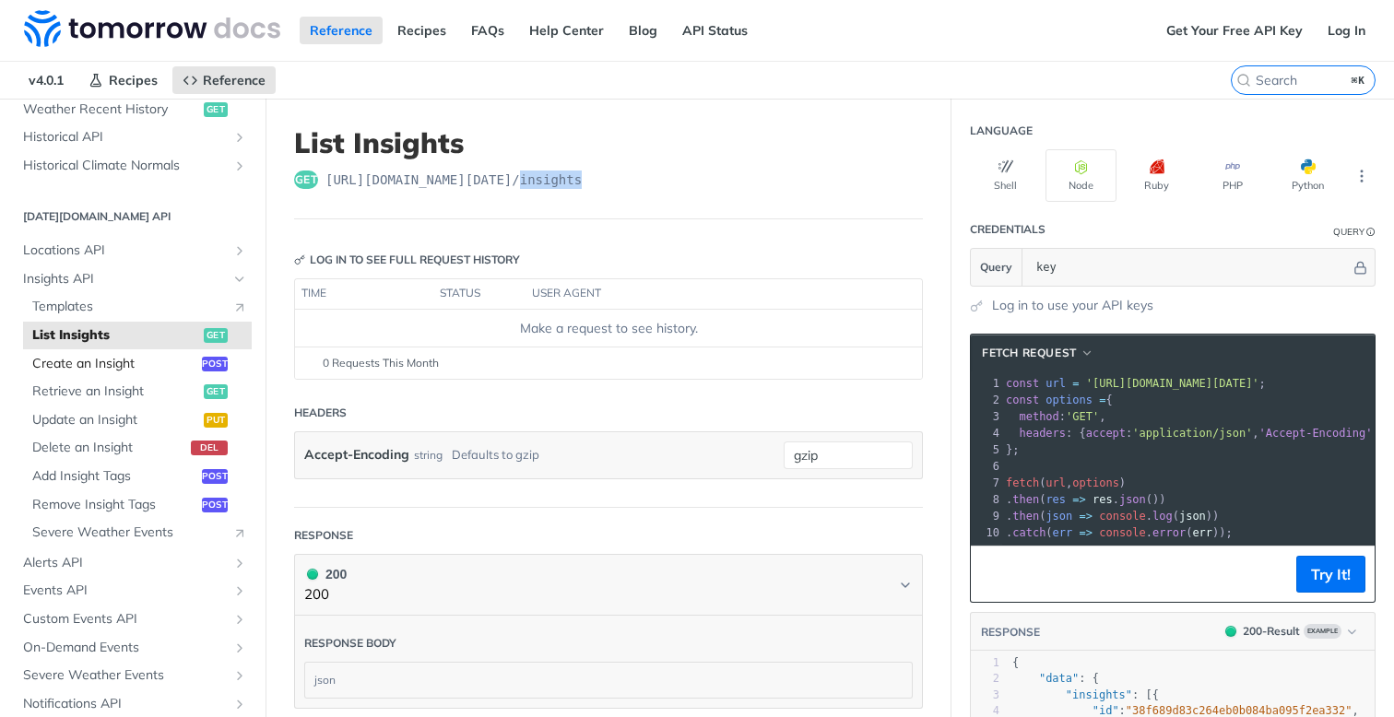
click at [119, 364] on span "Create an Insight" at bounding box center [114, 364] width 165 height 18
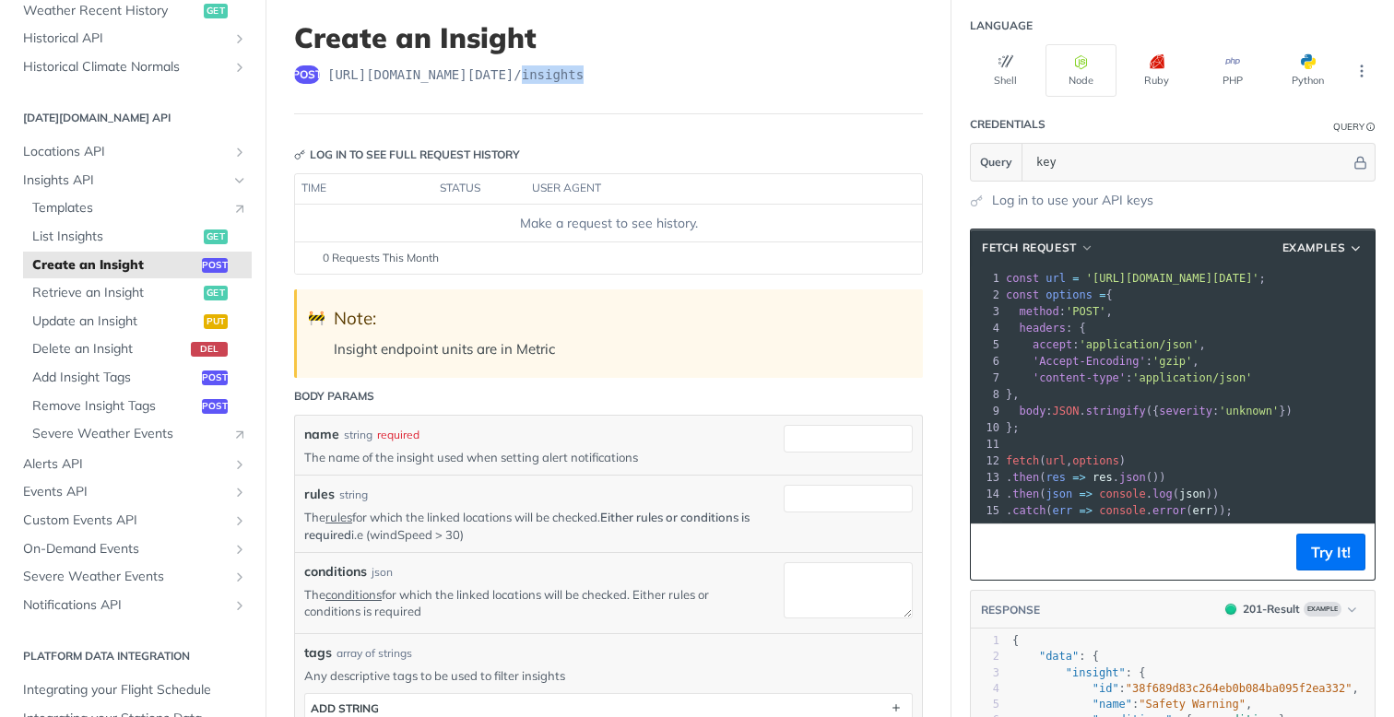
scroll to position [106, 0]
click at [318, 433] on label "name" at bounding box center [321, 433] width 35 height 19
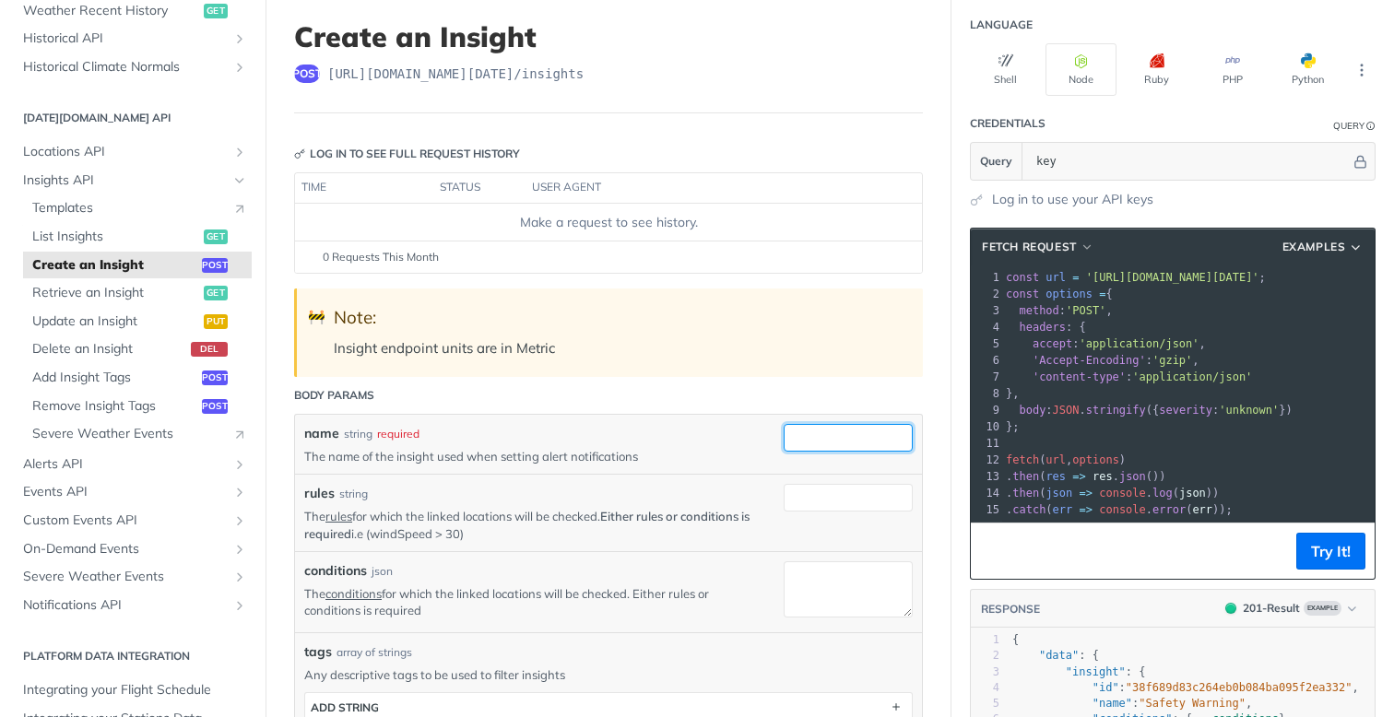
click at [784, 433] on input "name" at bounding box center [848, 438] width 129 height 28
click at [318, 433] on label "name" at bounding box center [321, 433] width 35 height 19
click at [784, 433] on input "name" at bounding box center [848, 438] width 129 height 28
copy label "name"
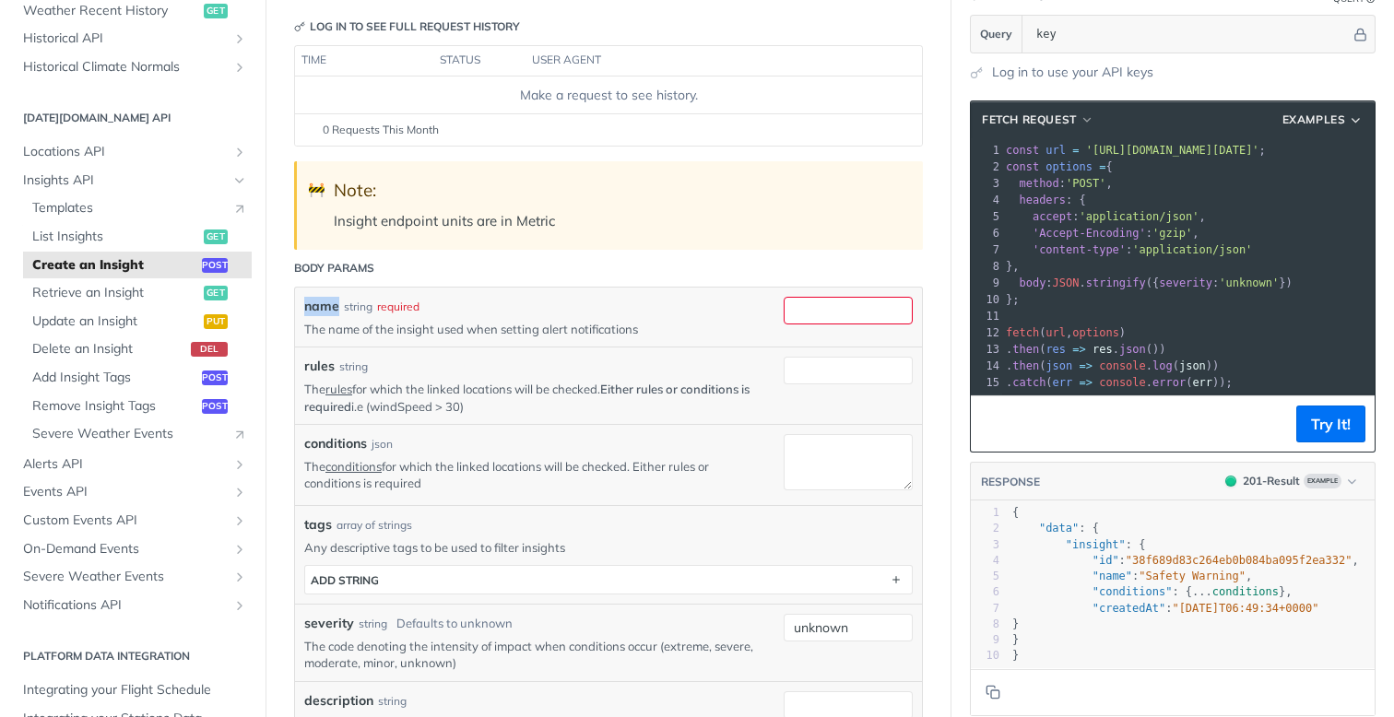
scroll to position [234, 0]
click at [1243, 589] on span "conditions" at bounding box center [1246, 591] width 66 height 13
type textarea "conditions"
click at [1243, 589] on span "conditions" at bounding box center [1246, 591] width 66 height 13
click at [317, 364] on label "rules" at bounding box center [319, 365] width 30 height 19
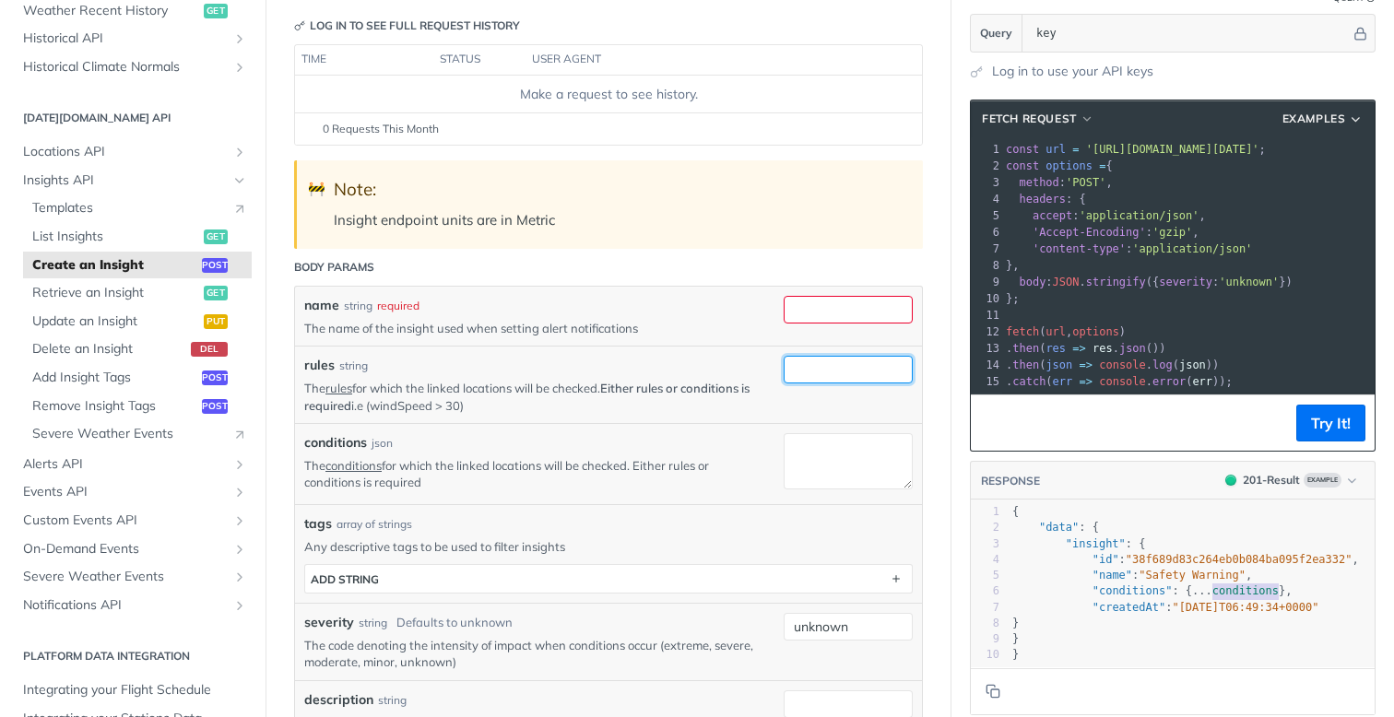
click at [784, 364] on input "rules" at bounding box center [848, 370] width 129 height 28
click at [317, 364] on label "rules" at bounding box center [319, 365] width 30 height 19
click at [784, 364] on input "rules" at bounding box center [848, 370] width 129 height 28
copy label "rules"
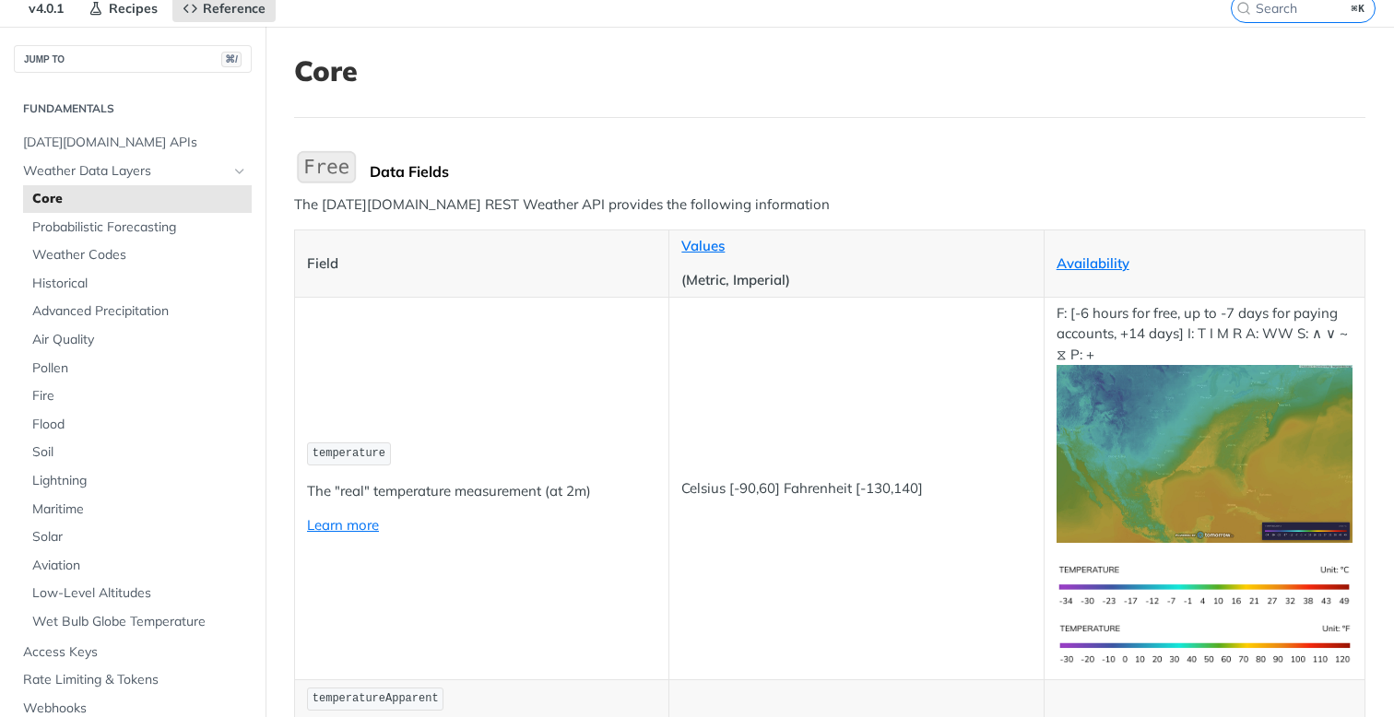
scroll to position [83, 0]
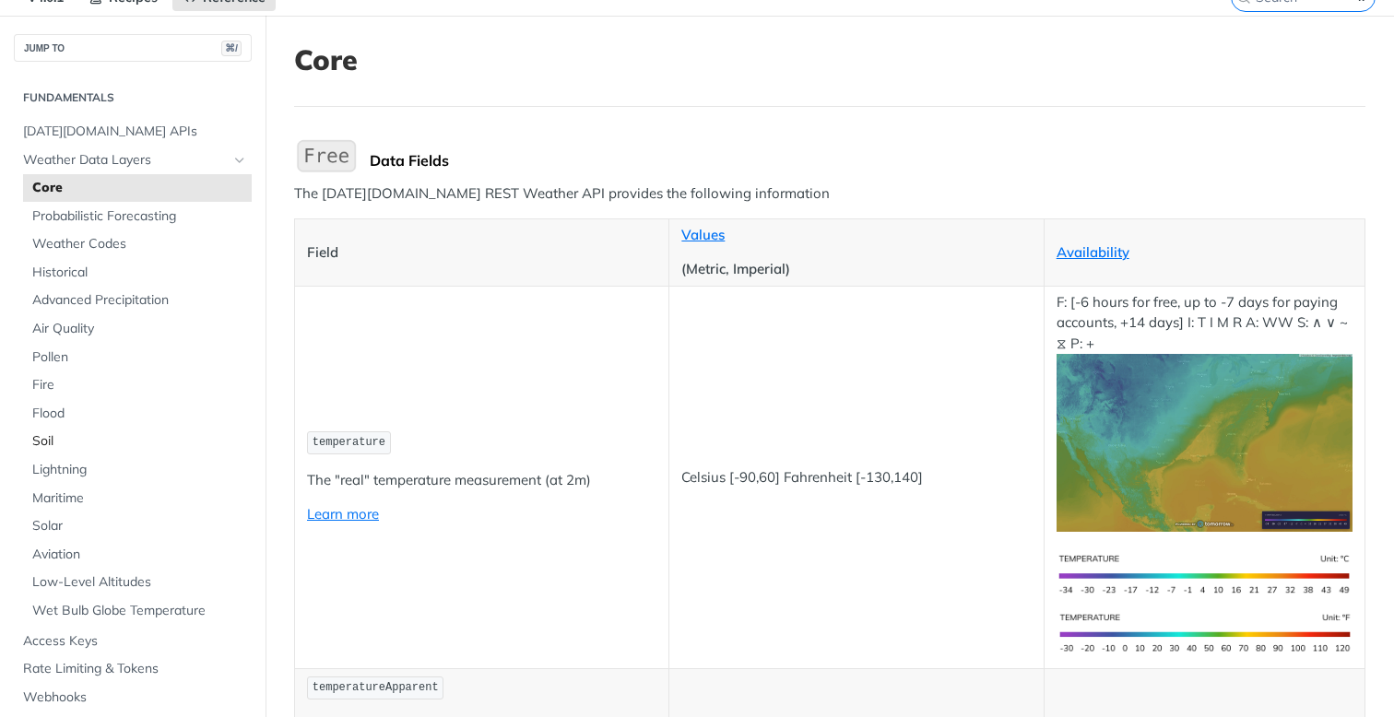
click at [44, 444] on span "Soil" at bounding box center [139, 441] width 215 height 18
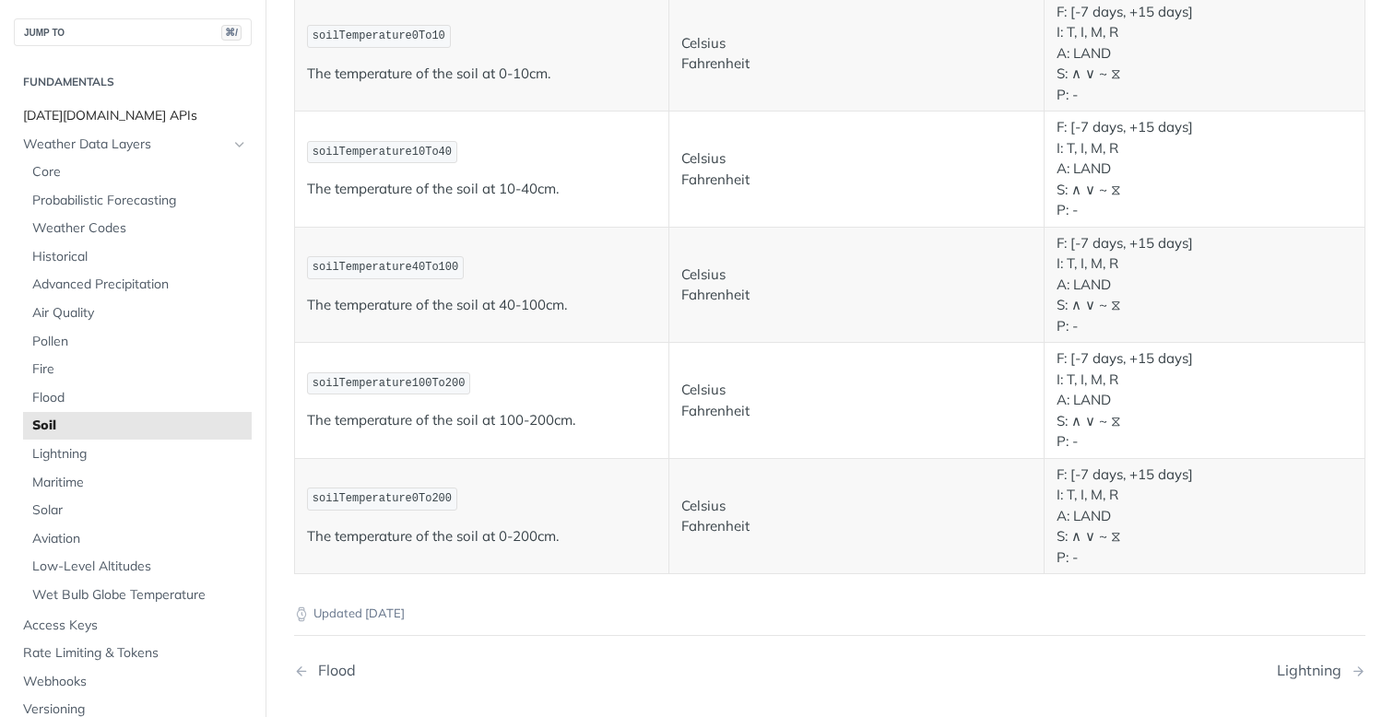
click at [76, 117] on span "[DATE][DOMAIN_NAME] APIs" at bounding box center [135, 116] width 224 height 18
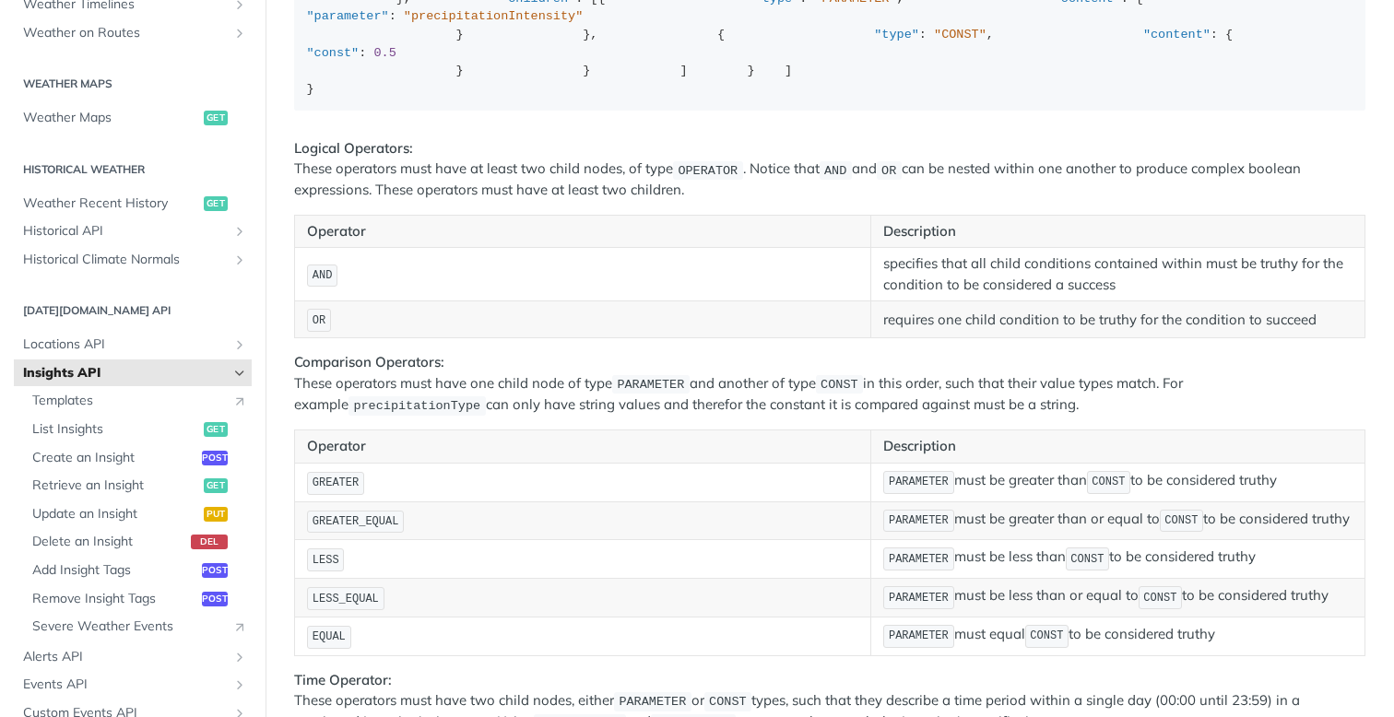
scroll to position [2405, 0]
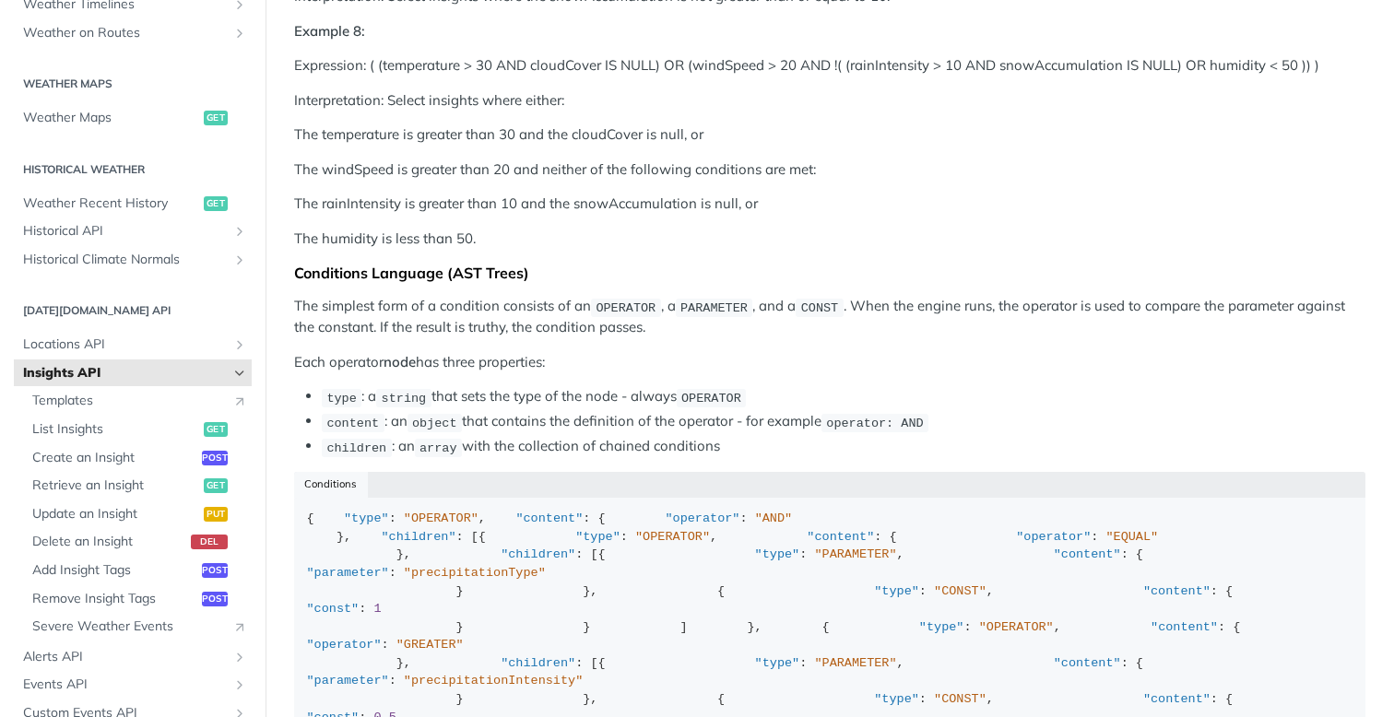
scroll to position [1778, 0]
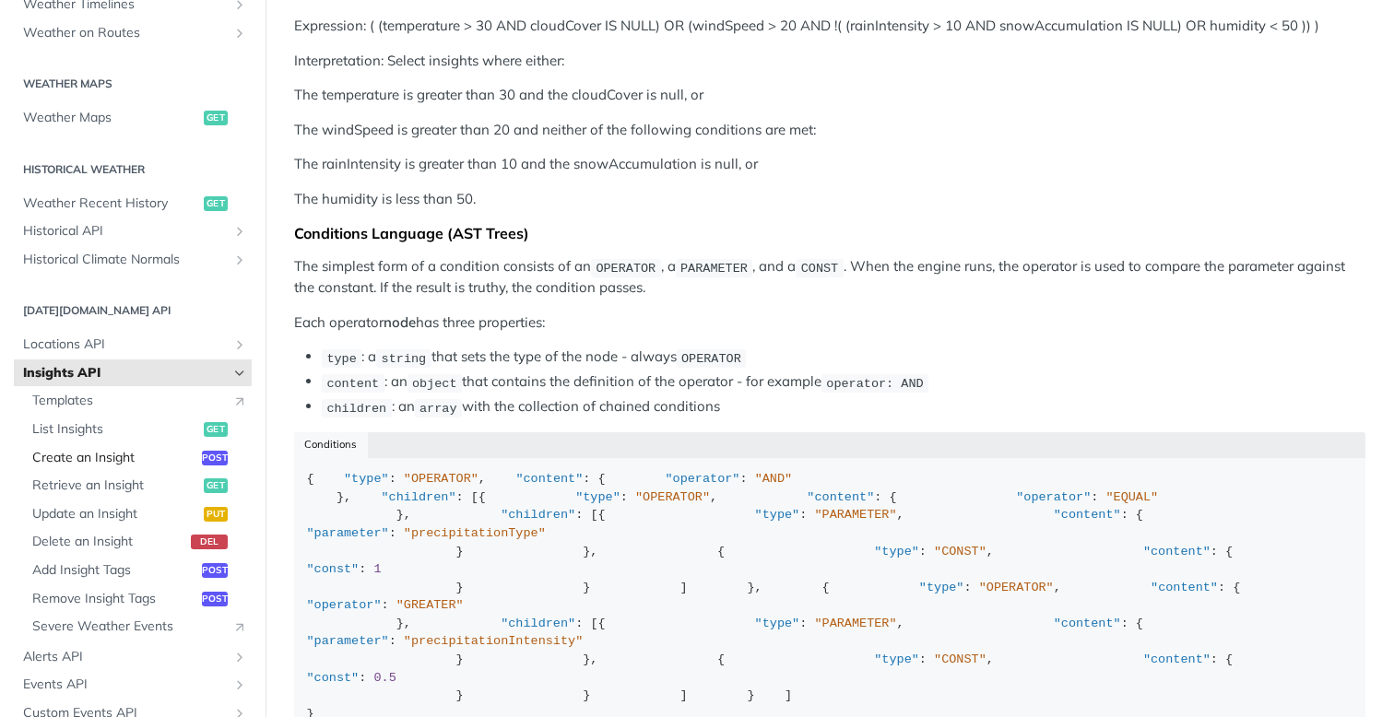
click at [105, 459] on span "Create an Insight" at bounding box center [114, 458] width 165 height 18
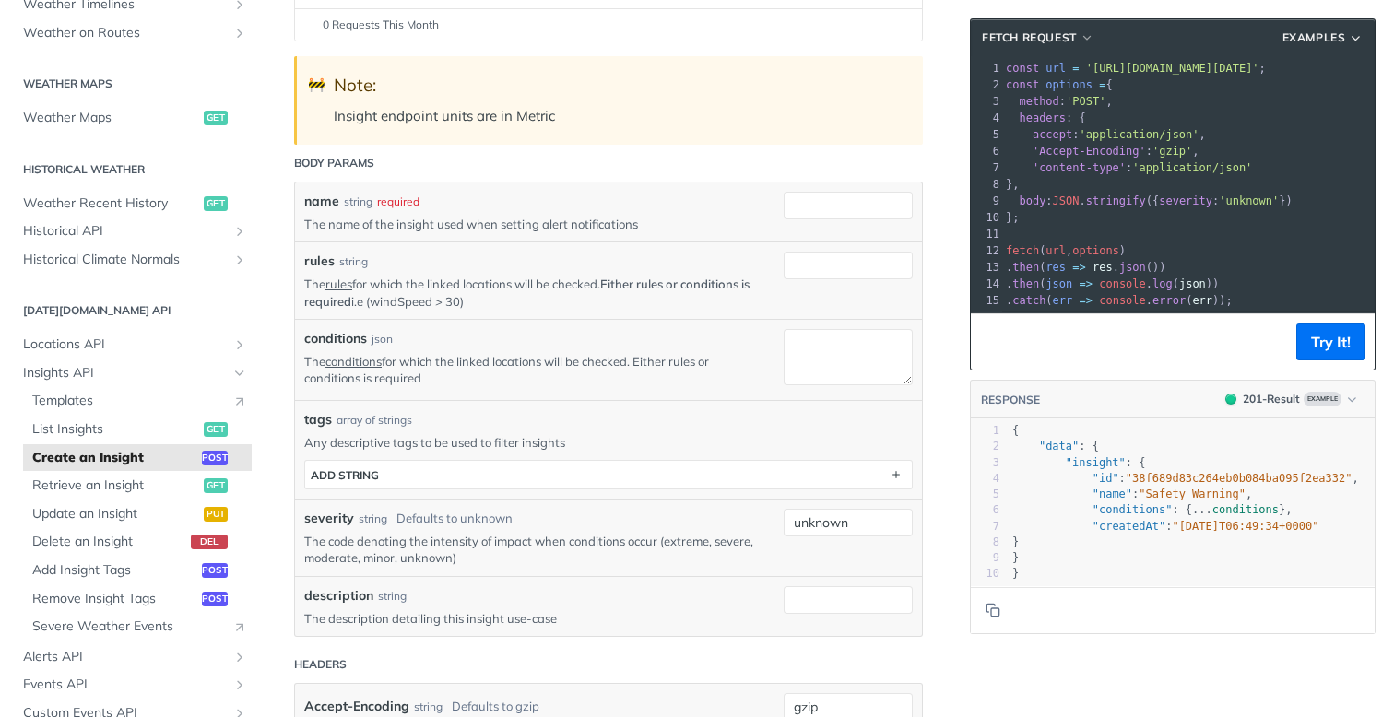
scroll to position [308, 0]
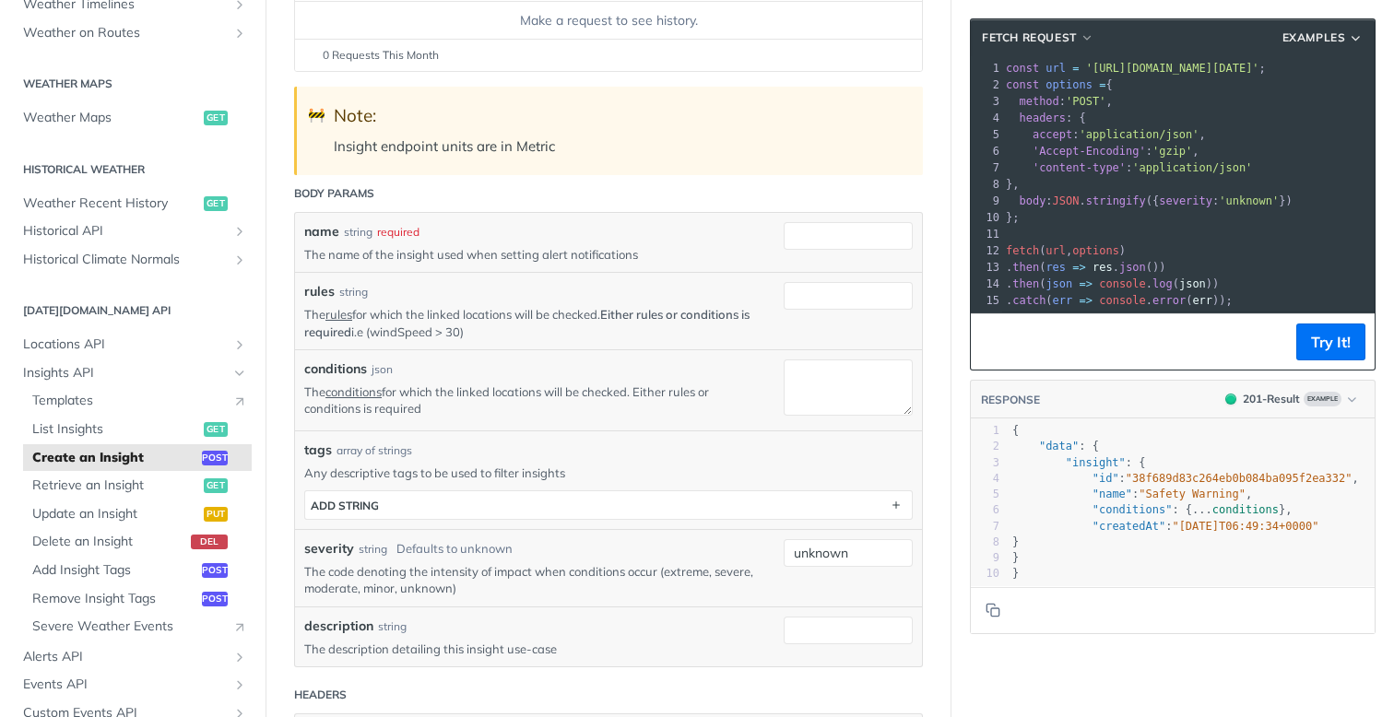
click at [325, 366] on label "conditions" at bounding box center [335, 369] width 63 height 19
click at [784, 366] on textarea "conditions" at bounding box center [848, 388] width 129 height 56
click at [325, 366] on label "conditions" at bounding box center [335, 369] width 63 height 19
click at [784, 366] on textarea "conditions" at bounding box center [848, 388] width 129 height 56
copy label "conditions"
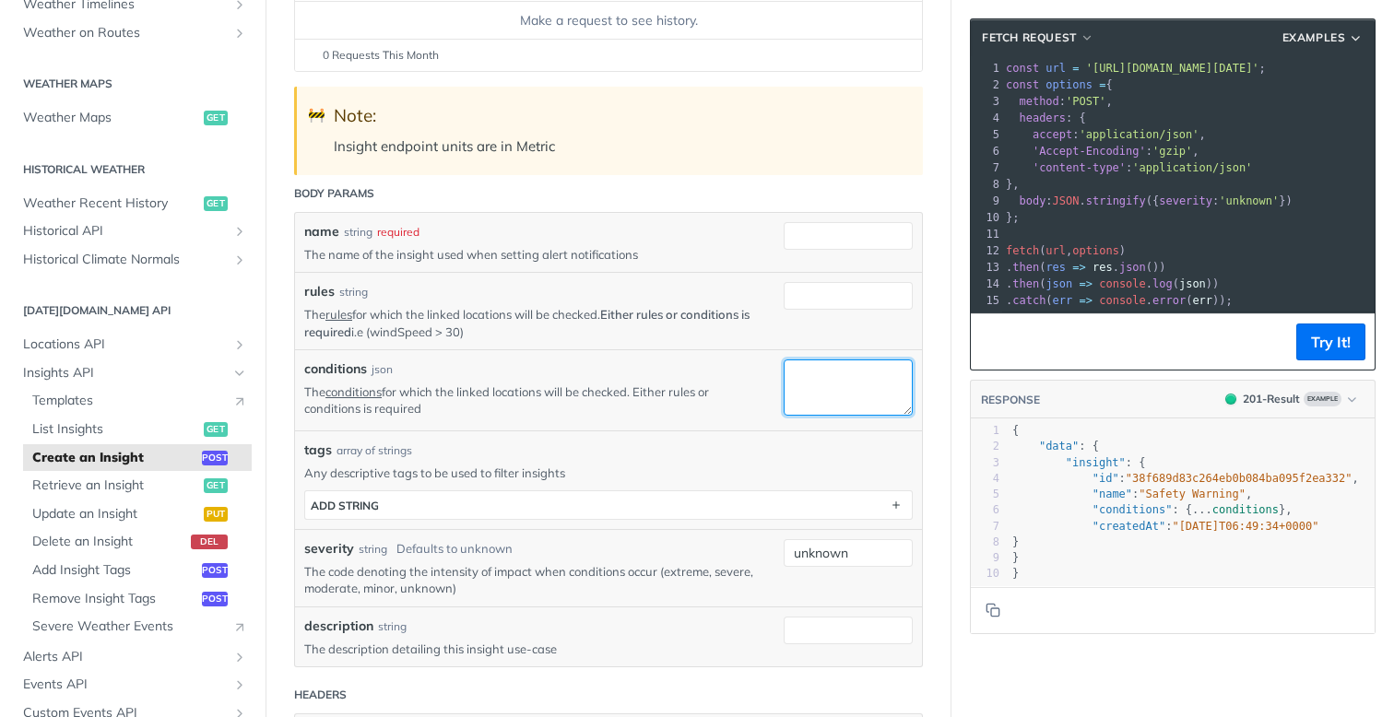
click at [853, 380] on textarea "conditions" at bounding box center [848, 388] width 129 height 56
click at [815, 299] on input "rules" at bounding box center [848, 296] width 129 height 28
click at [823, 391] on textarea "conditions" at bounding box center [848, 388] width 129 height 56
click at [818, 293] on input "rules" at bounding box center [848, 296] width 129 height 28
click at [808, 243] on input "name" at bounding box center [848, 236] width 129 height 28
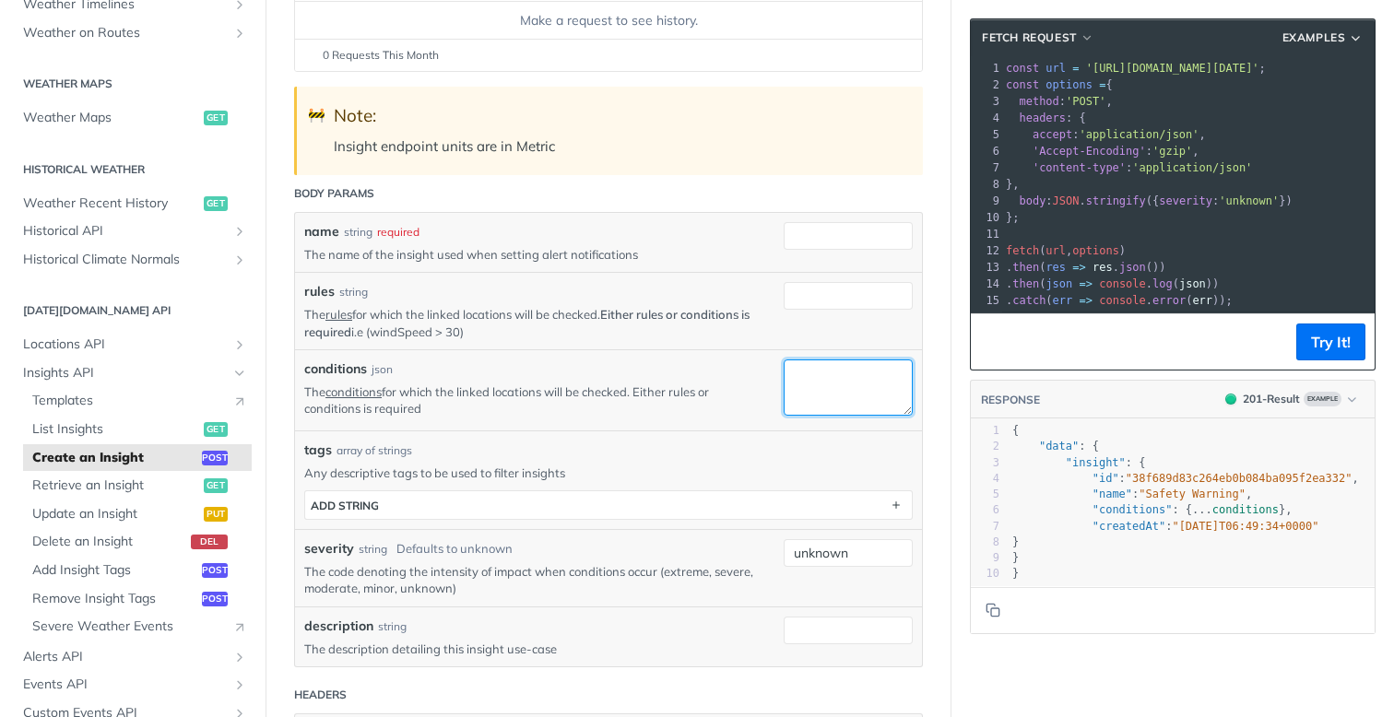
click at [822, 393] on textarea "conditions" at bounding box center [848, 388] width 129 height 56
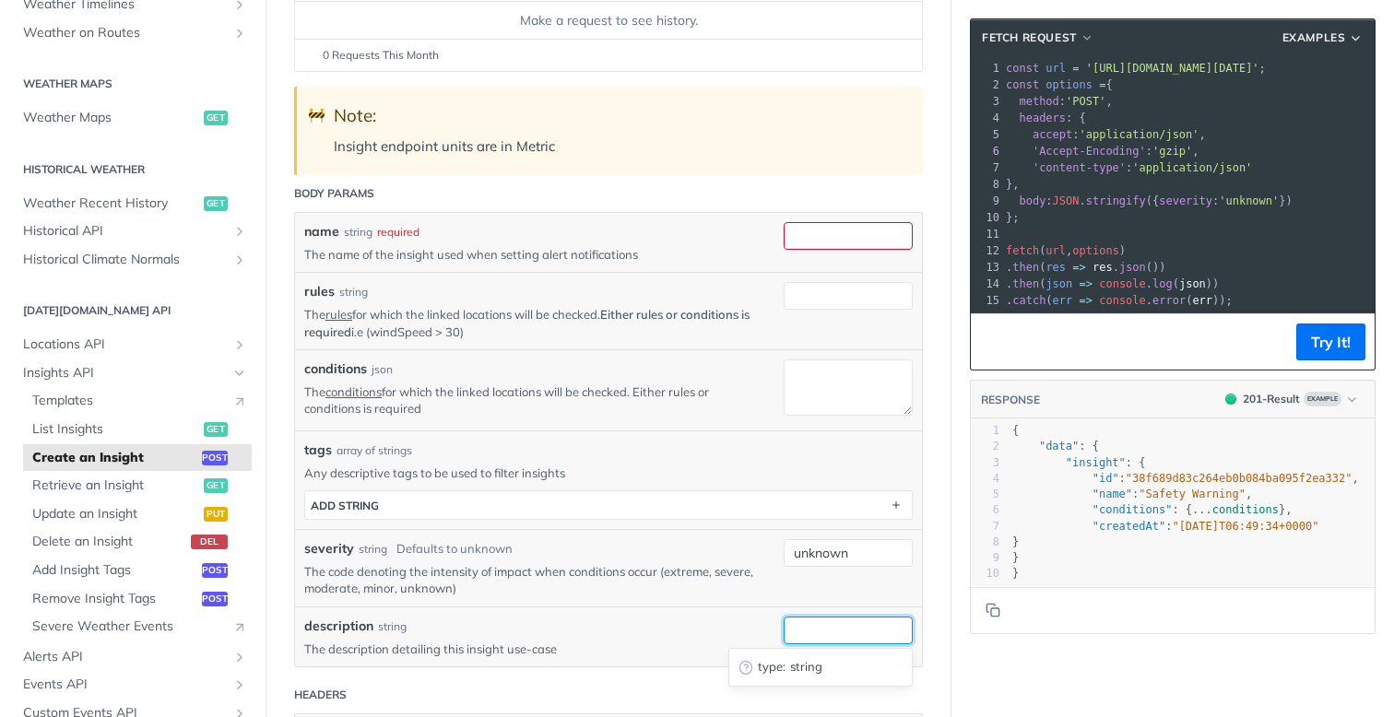
click at [816, 626] on input "description" at bounding box center [848, 631] width 129 height 28
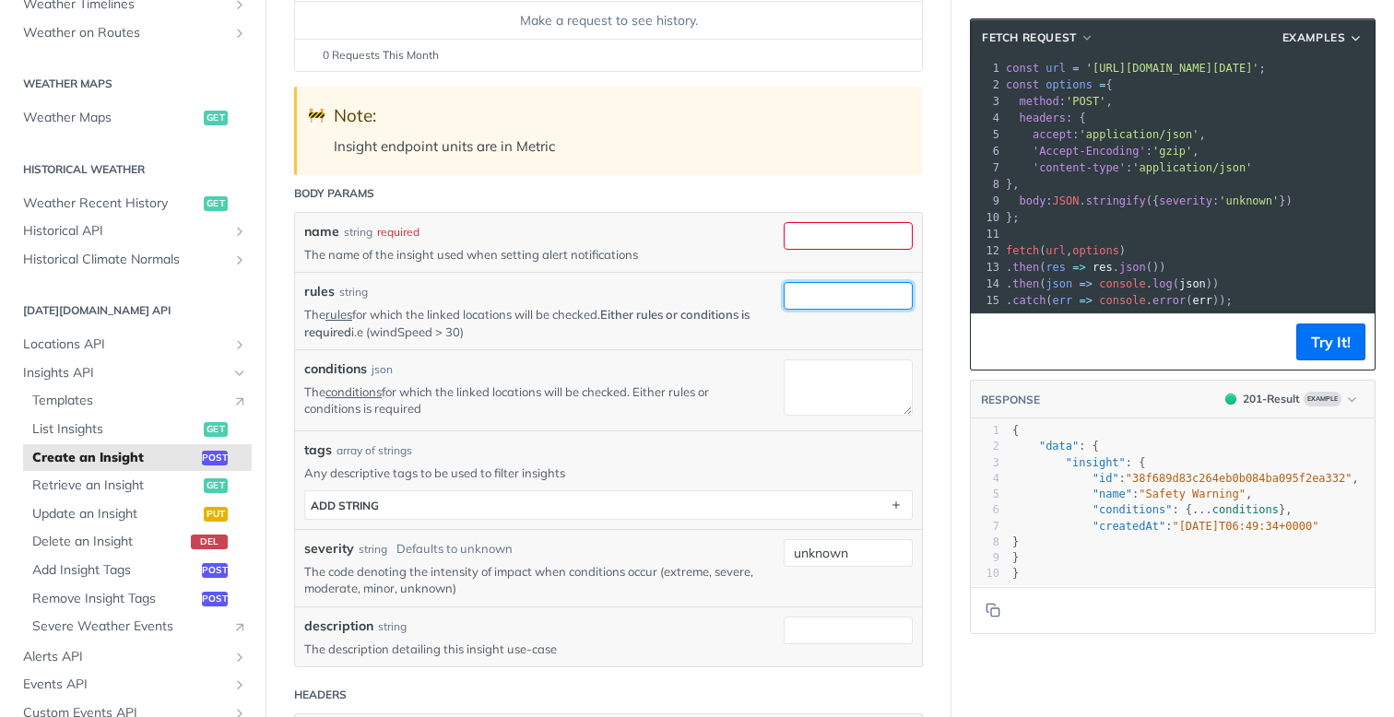
click at [816, 297] on input "rules" at bounding box center [848, 296] width 129 height 28
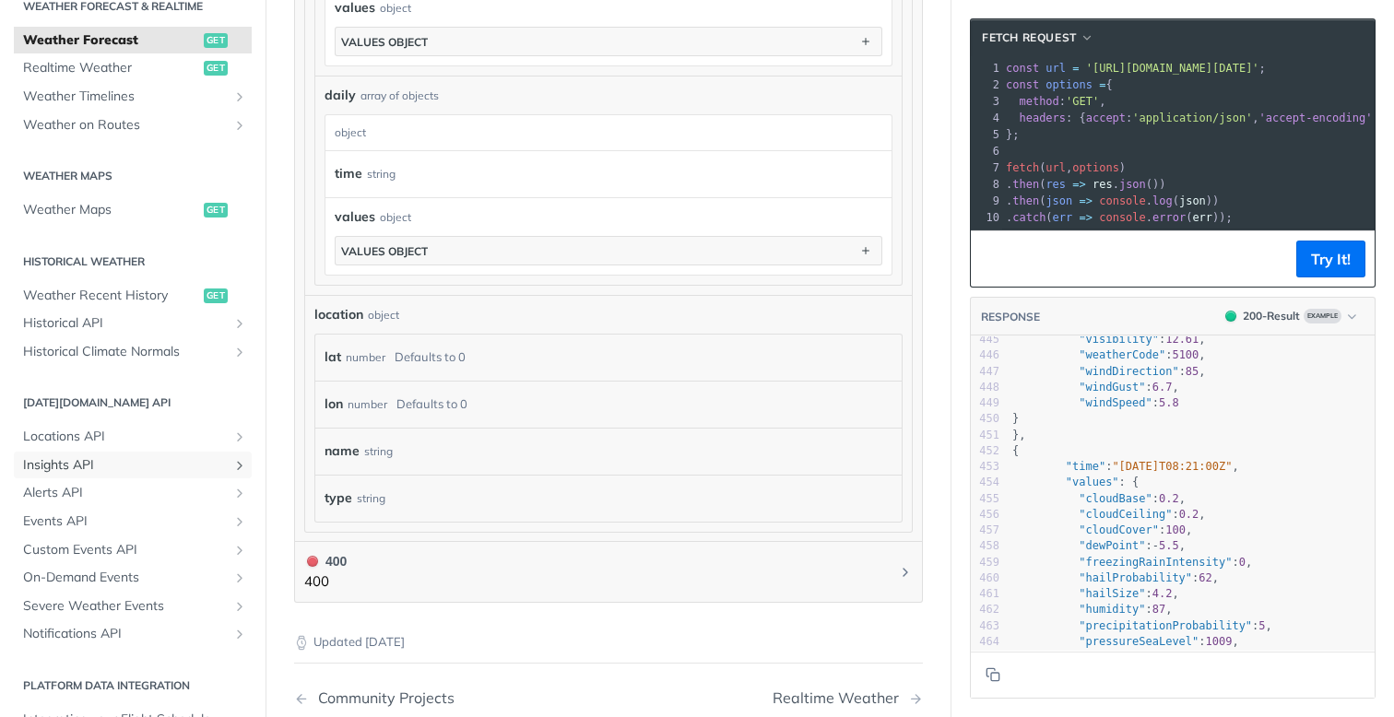
click at [96, 466] on span "Insights API" at bounding box center [125, 465] width 205 height 18
